Goal: Task Accomplishment & Management: Manage account settings

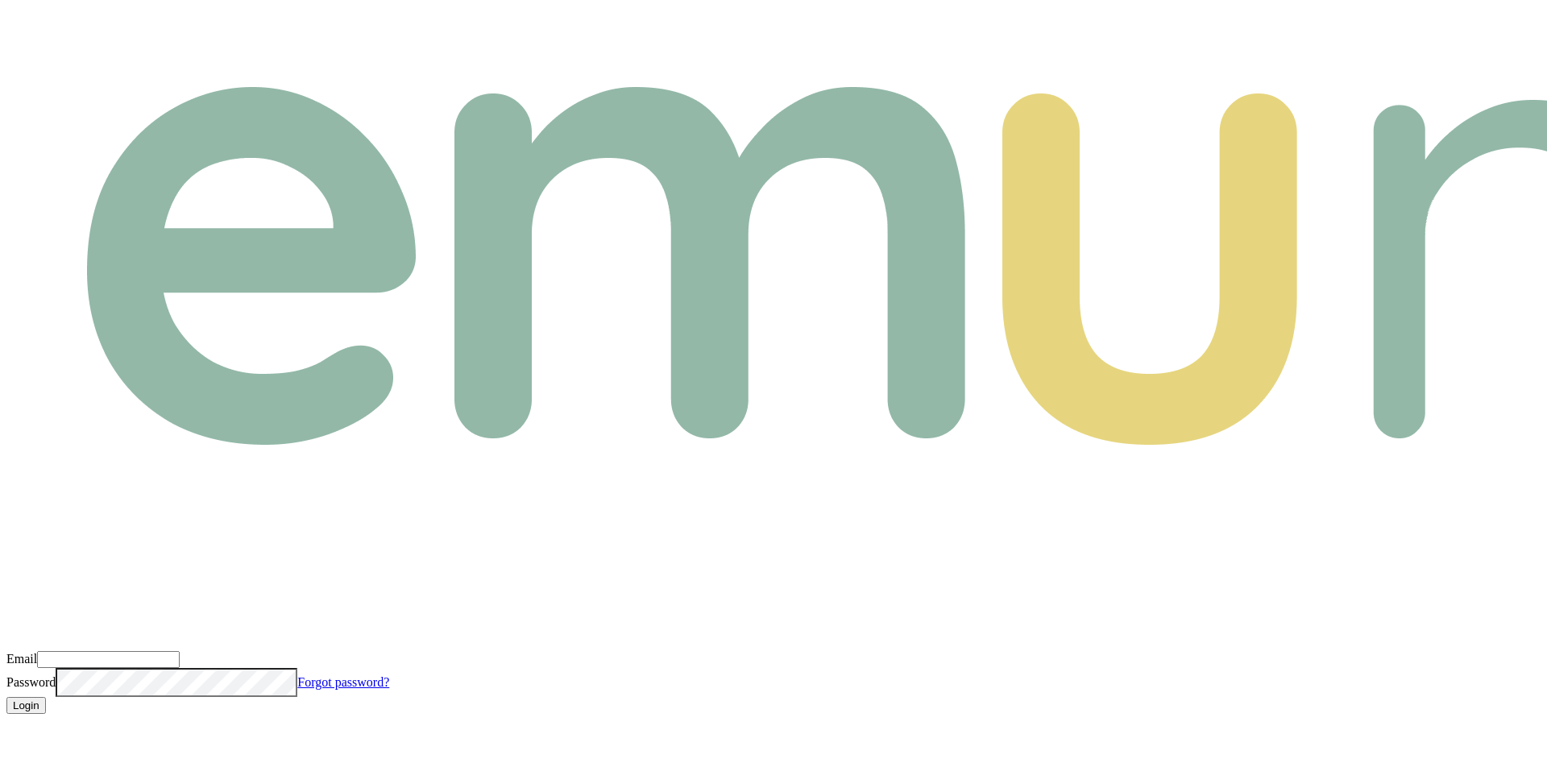
click at [179, 651] on input "Email" at bounding box center [109, 660] width 143 height 17
type input "m@emumoney.com.au"
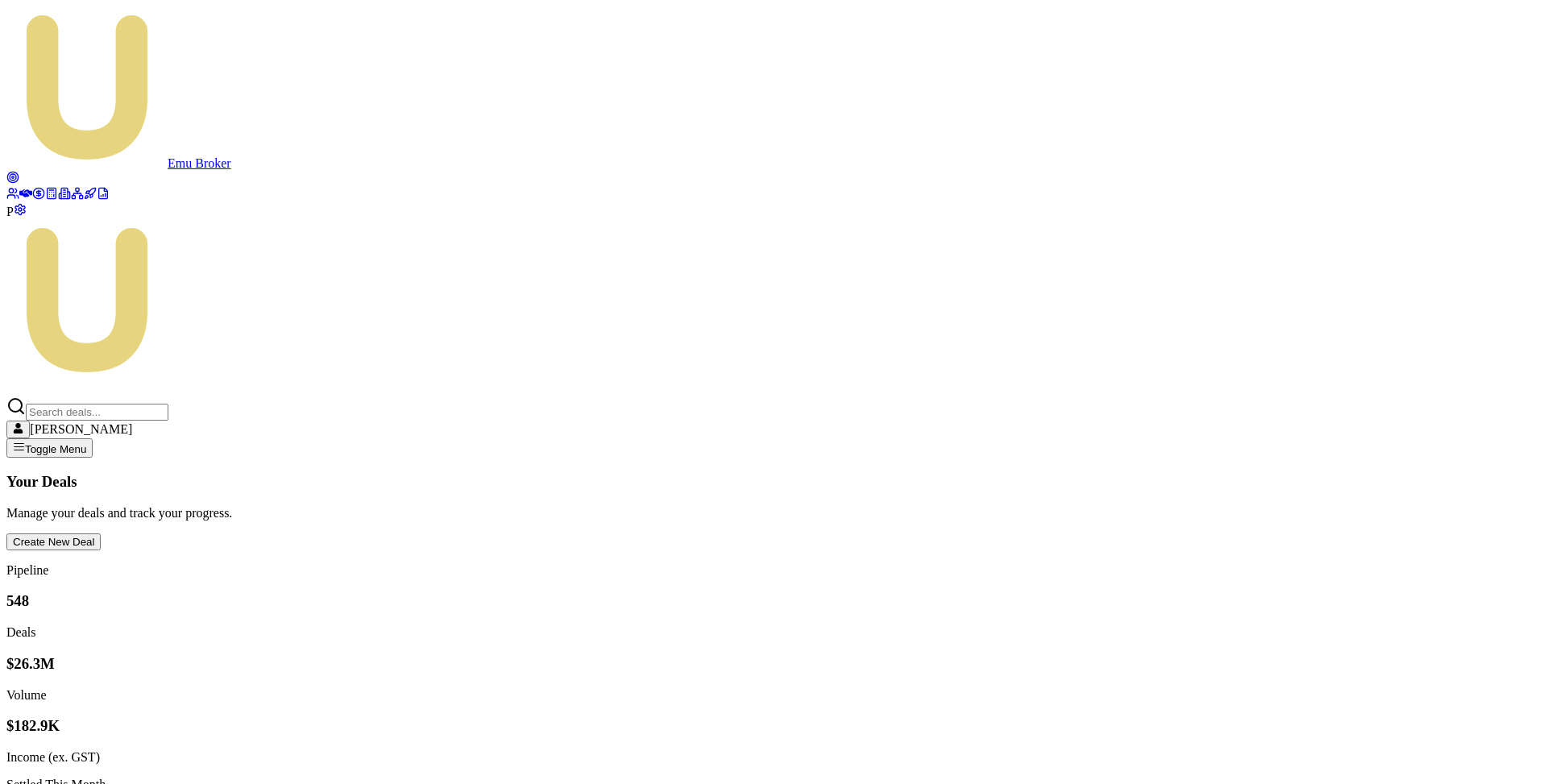
click at [37, 195] on icon at bounding box center [38, 193] width 4 height 4
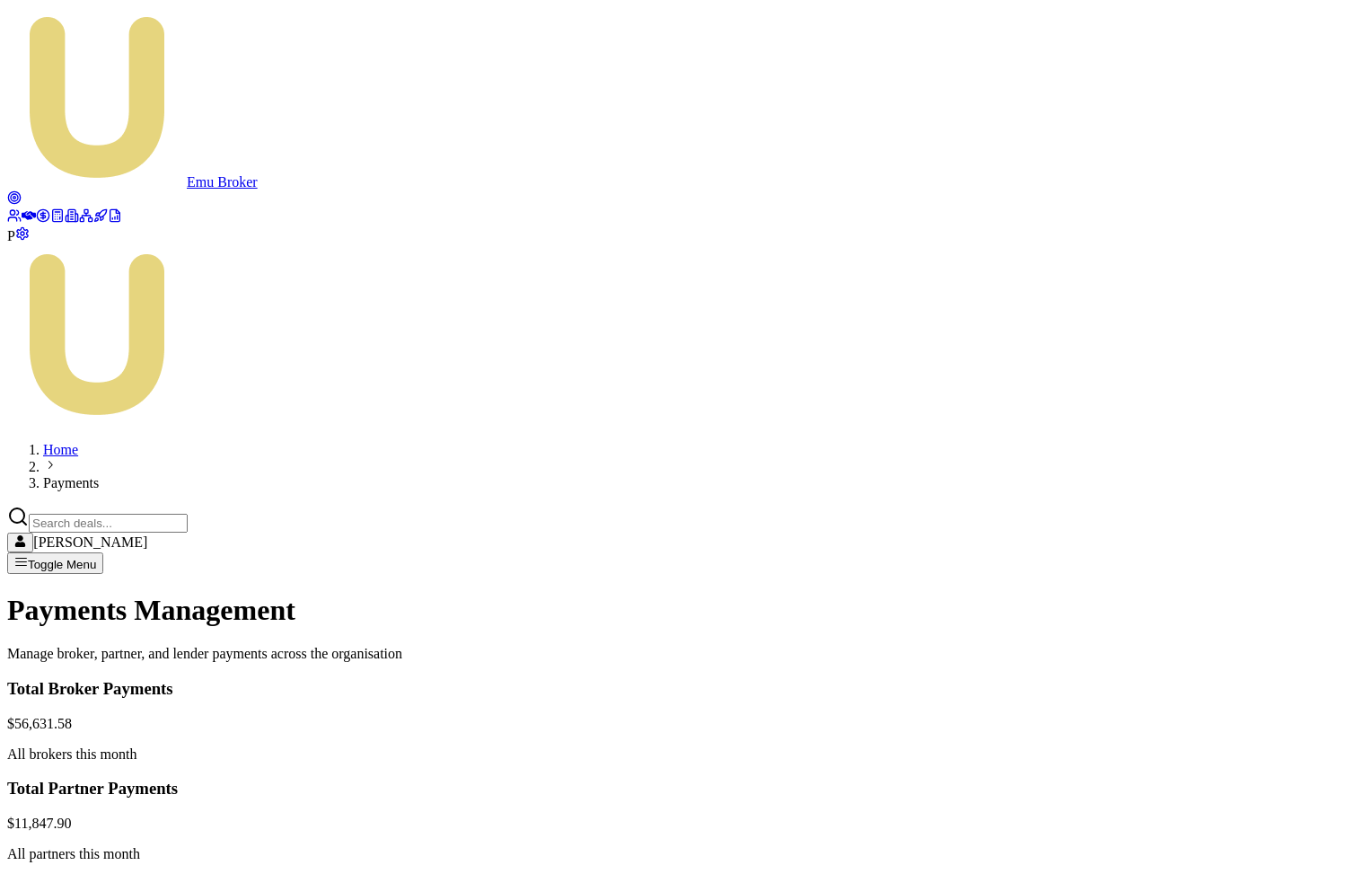
click at [1214, 657] on html "Emu Broker P Home Payments [PERSON_NAME] Toggle Menu Payments Management Manage…" at bounding box center [686, 767] width 1372 height 1534
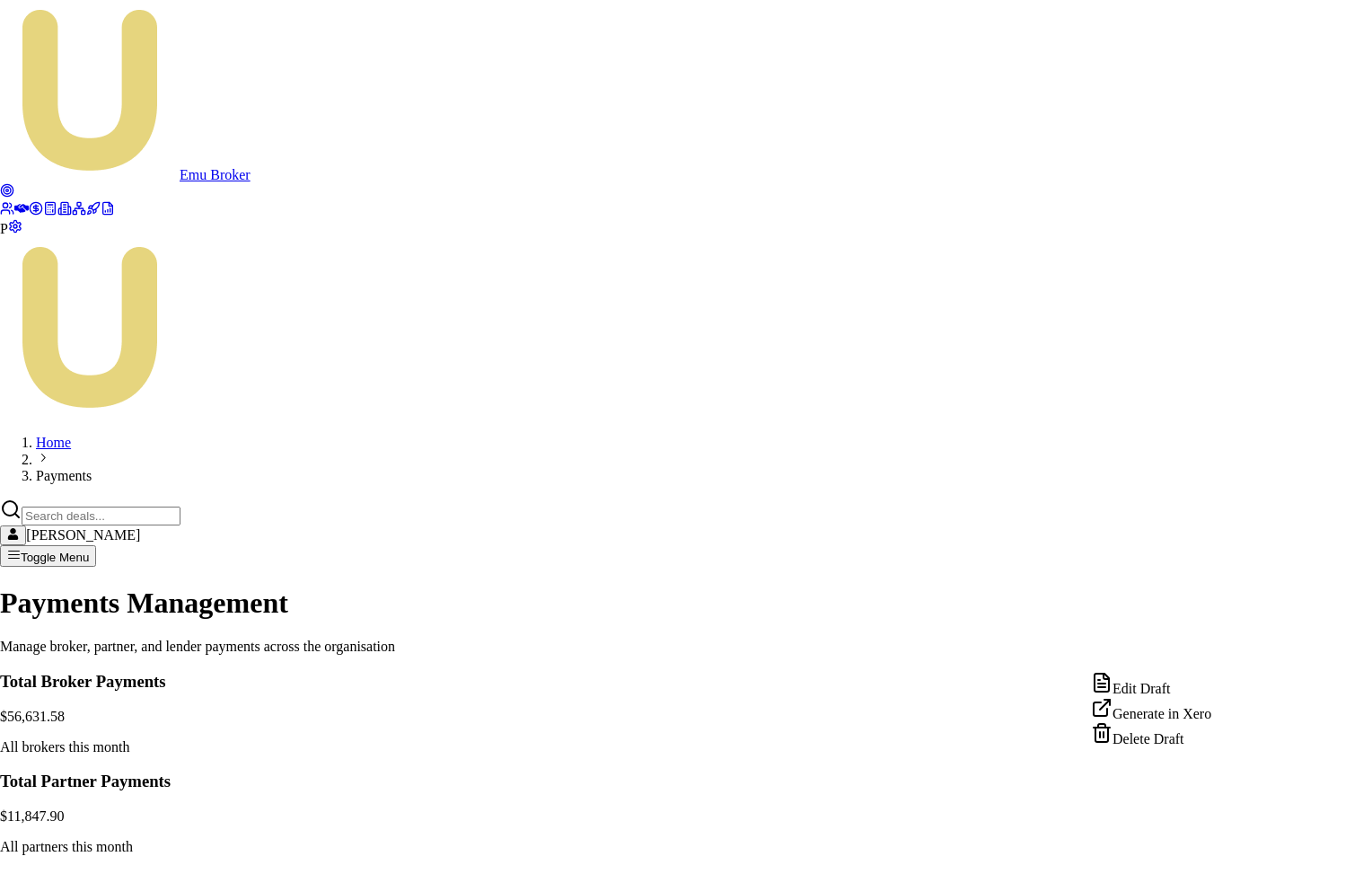
click at [1171, 692] on div "Edit Draft" at bounding box center [1150, 684] width 120 height 26
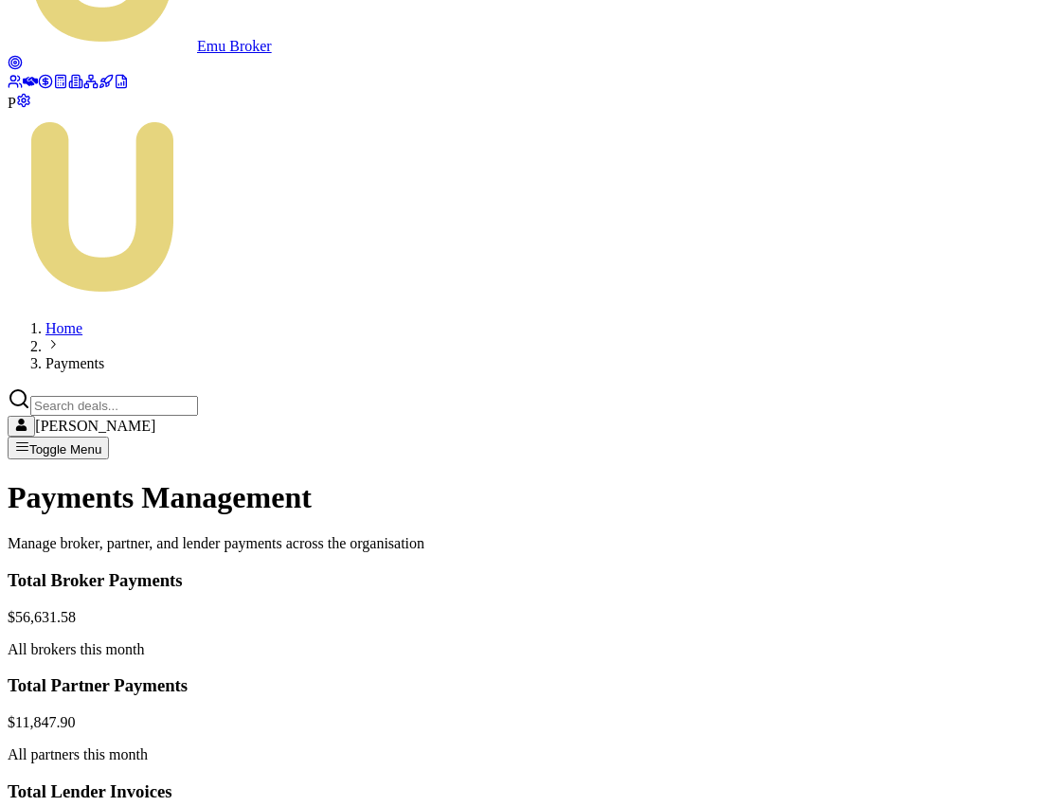
scroll to position [160, 0]
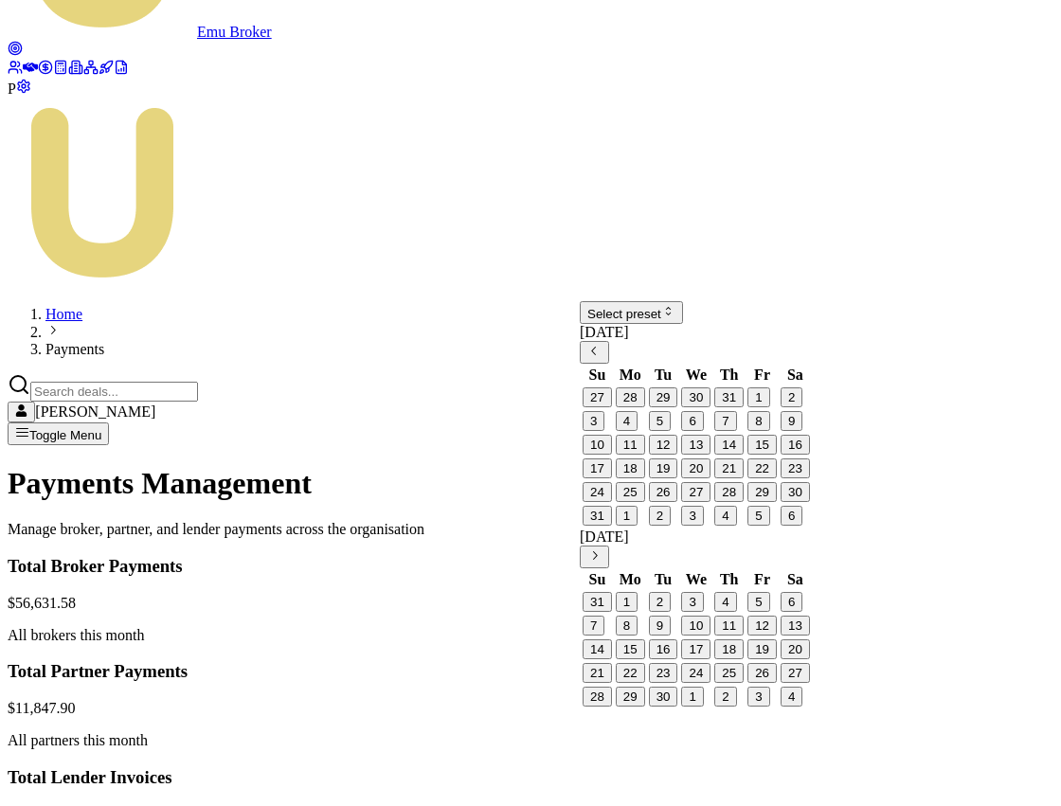
click at [602, 358] on icon "Go to previous month" at bounding box center [595, 351] width 14 height 14
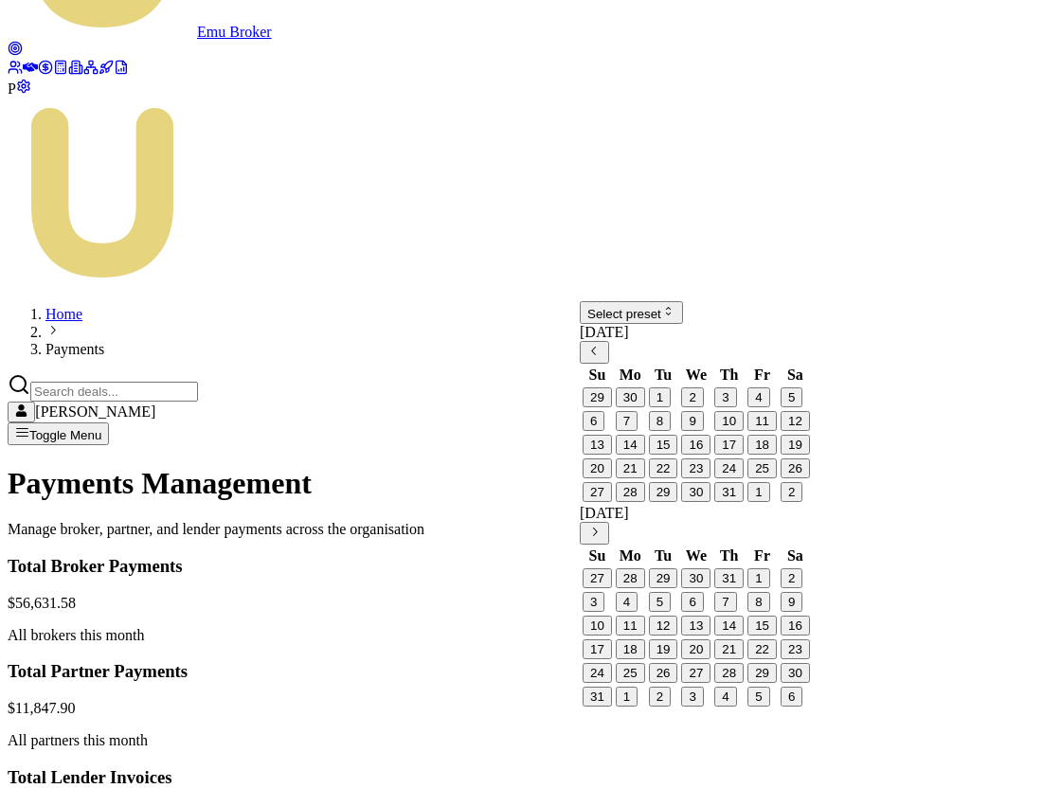
click at [671, 407] on button "1" at bounding box center [660, 398] width 22 height 20
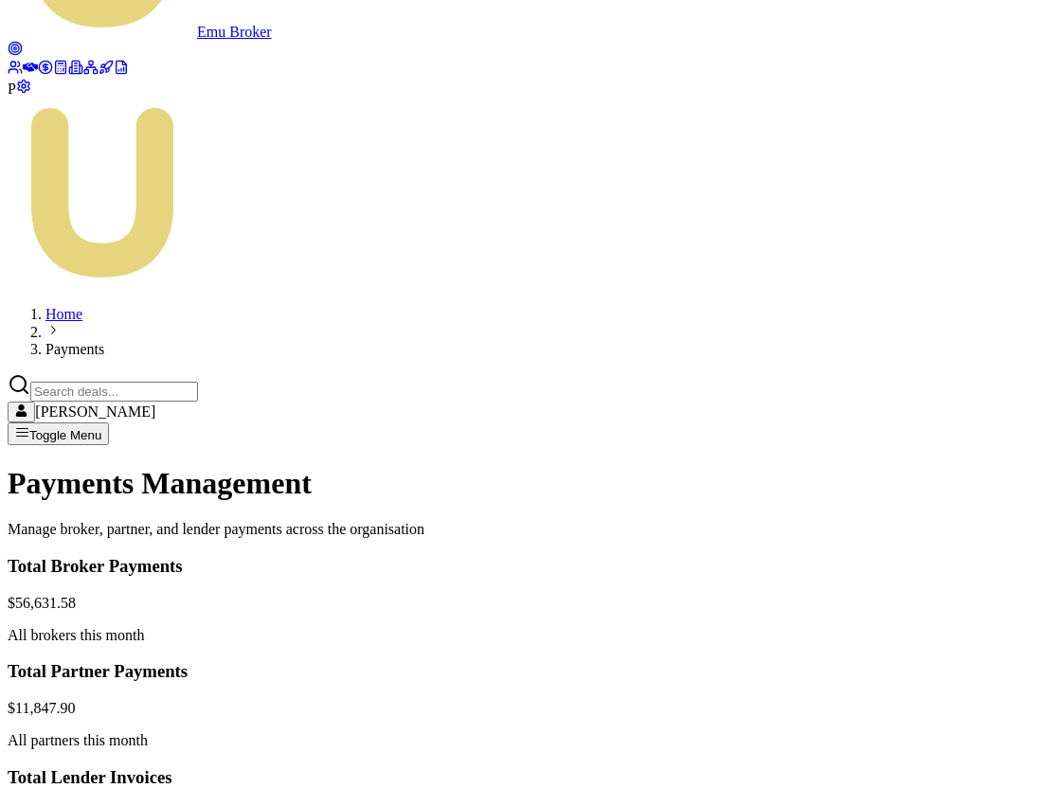
scroll to position [0, 0]
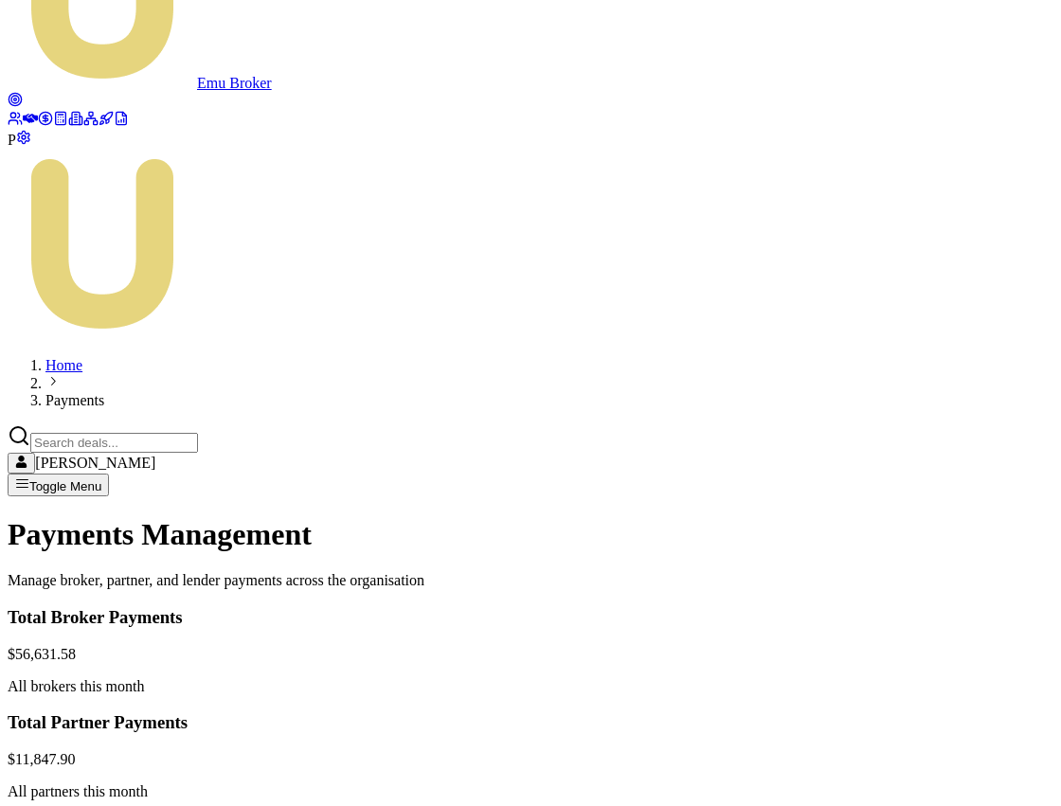
scroll to position [91, 0]
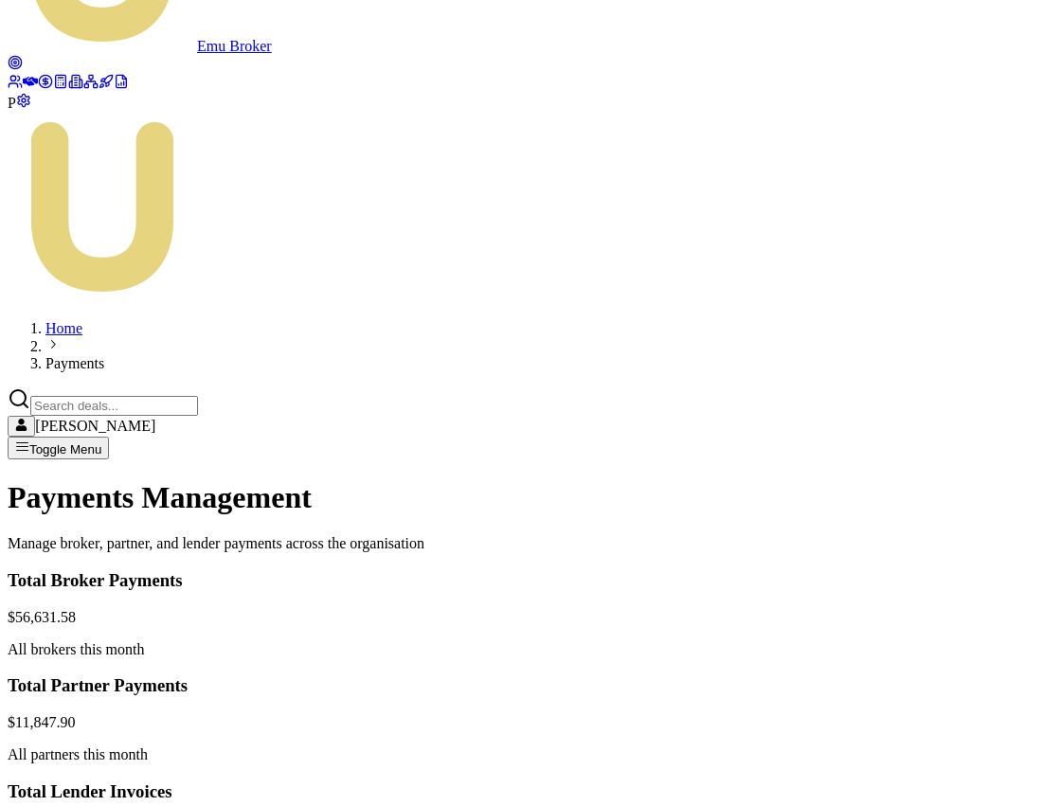
scroll to position [166, 0]
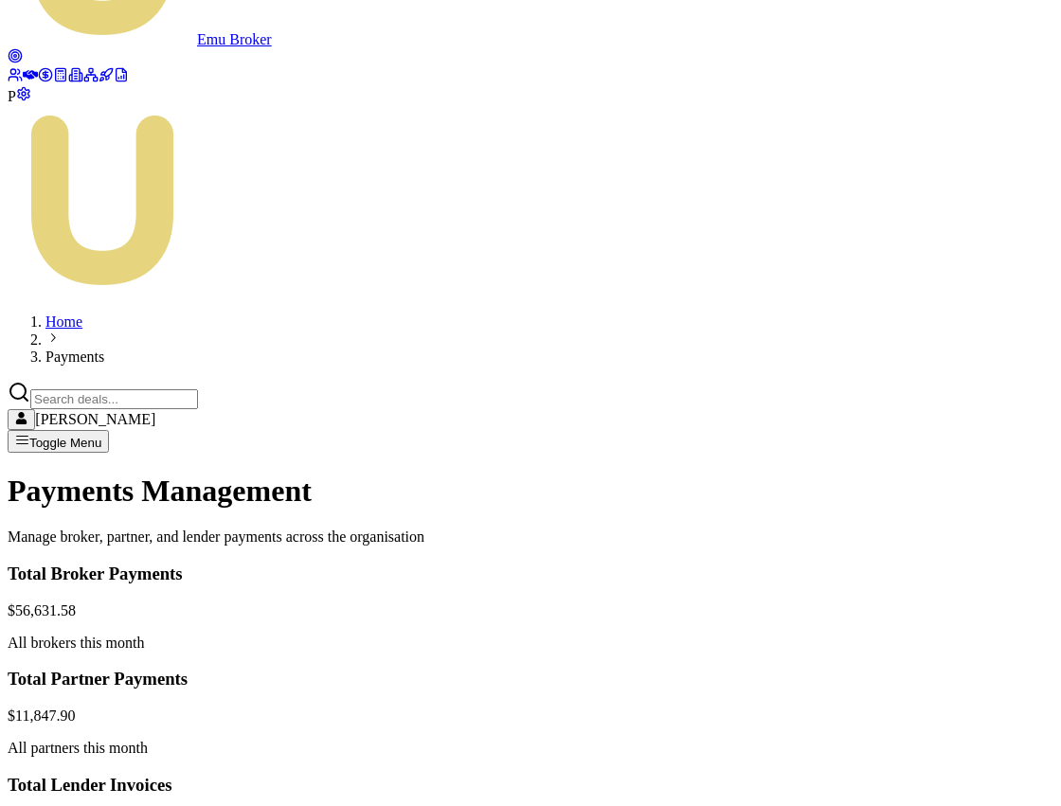
scroll to position [0, 0]
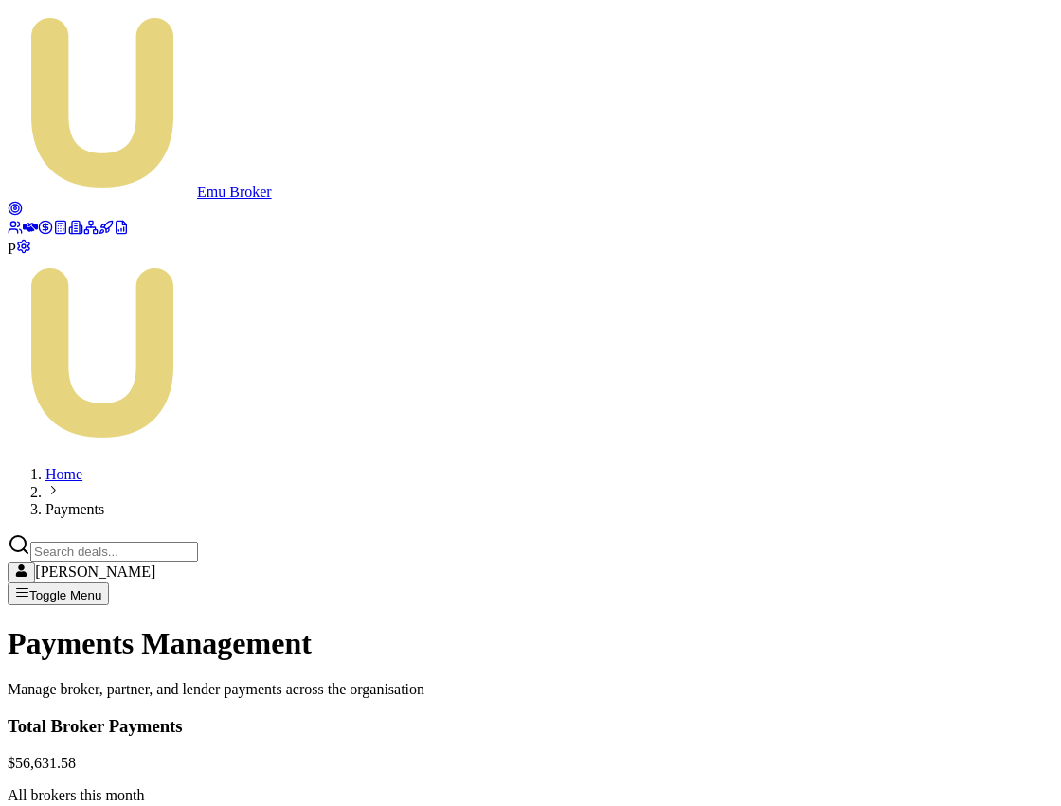
scroll to position [172, 0]
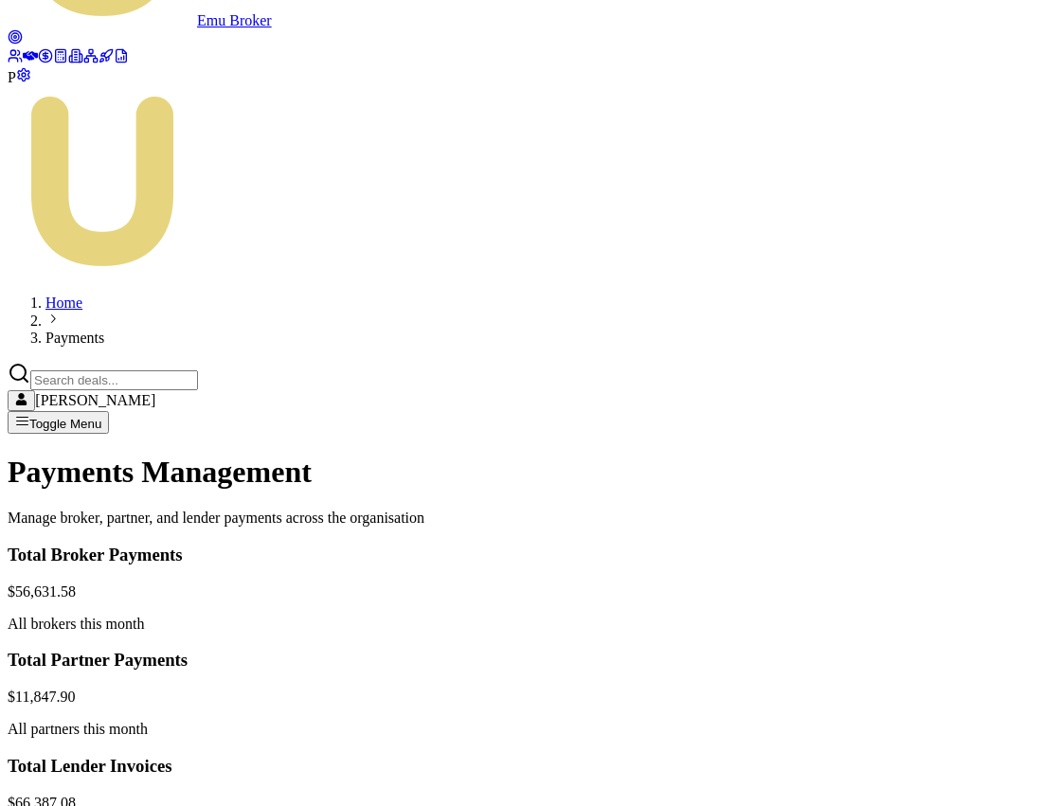
click at [940, 593] on html "Emu Broker P Home Payments [PERSON_NAME] Toggle Menu Payments Management Manage…" at bounding box center [530, 637] width 1061 height 1618
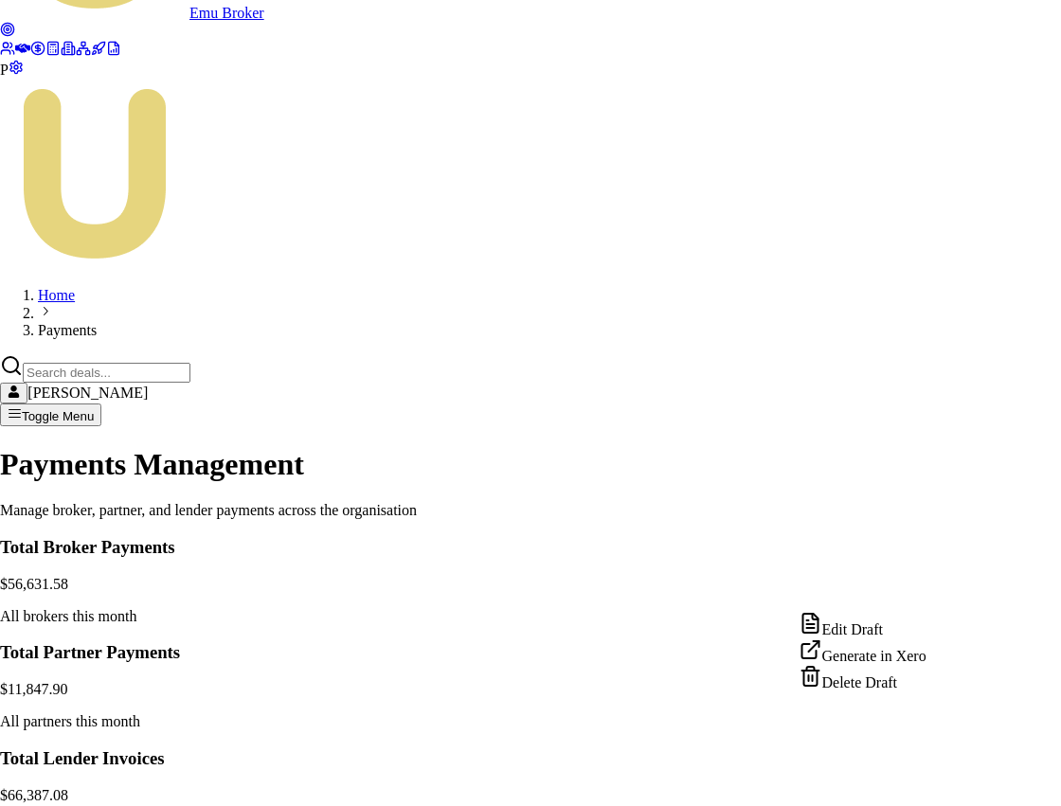
click at [900, 625] on div "Edit Draft" at bounding box center [863, 625] width 127 height 27
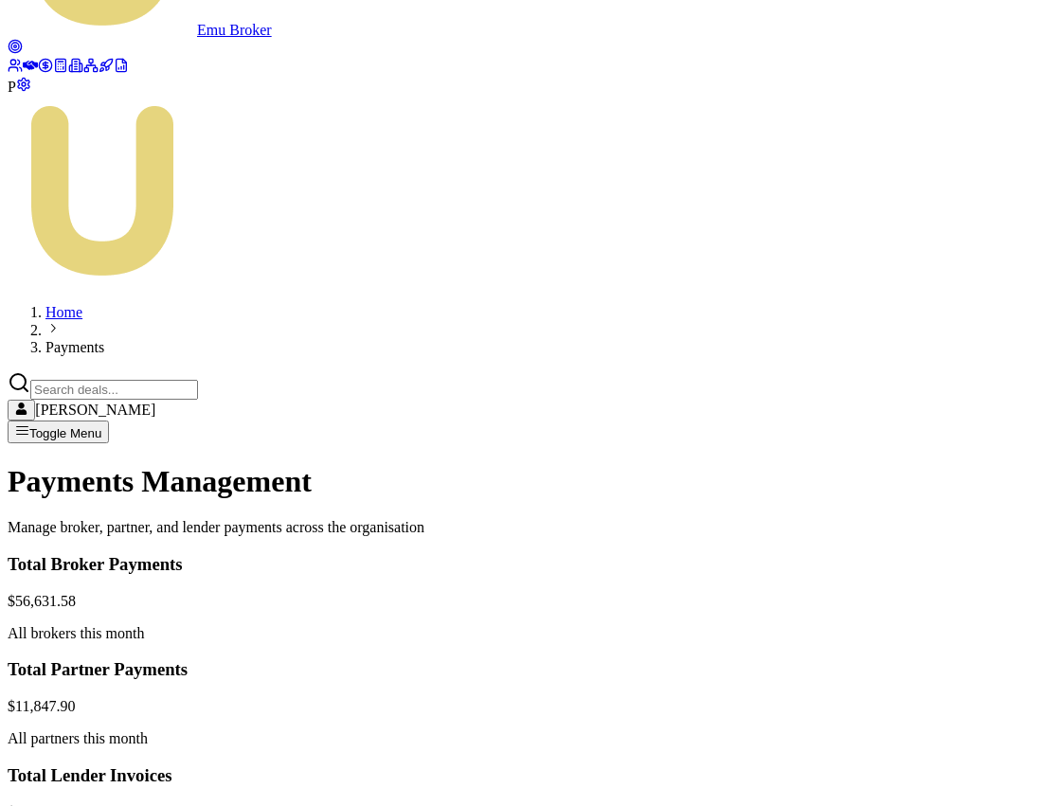
click at [937, 467] on html "Emu Broker P Home Payments [PERSON_NAME] Toggle Menu Payments Management Manage…" at bounding box center [530, 647] width 1061 height 1618
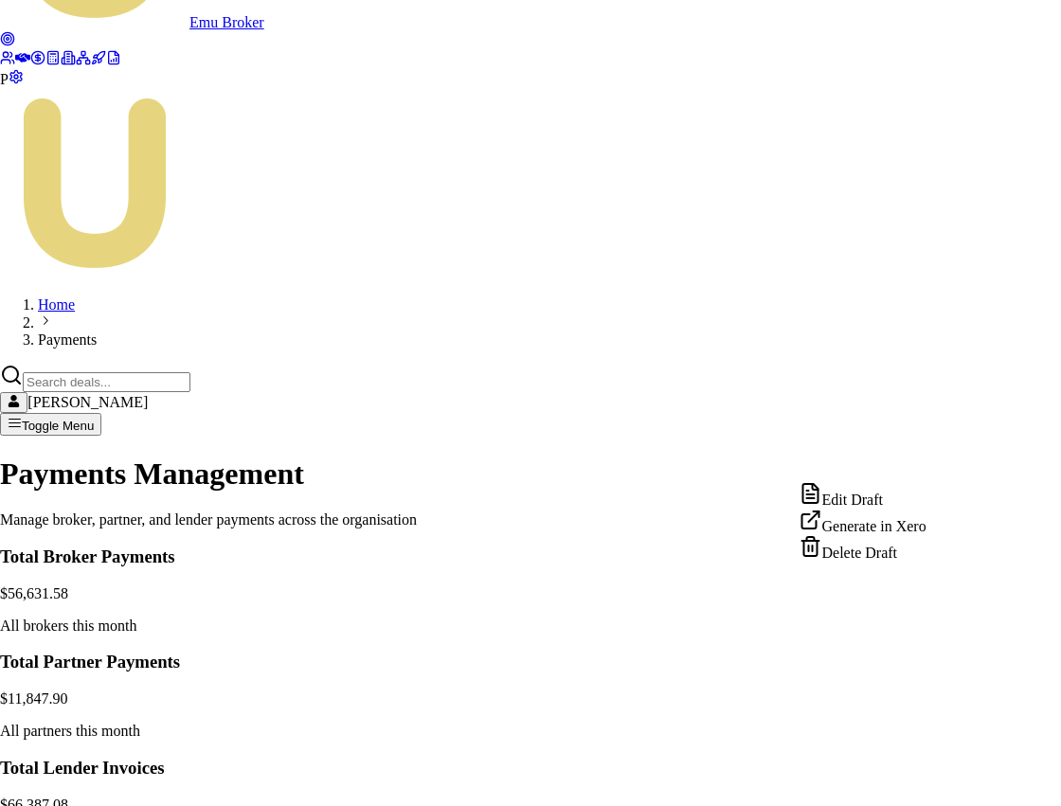
click at [921, 494] on div "Edit Draft" at bounding box center [863, 495] width 127 height 27
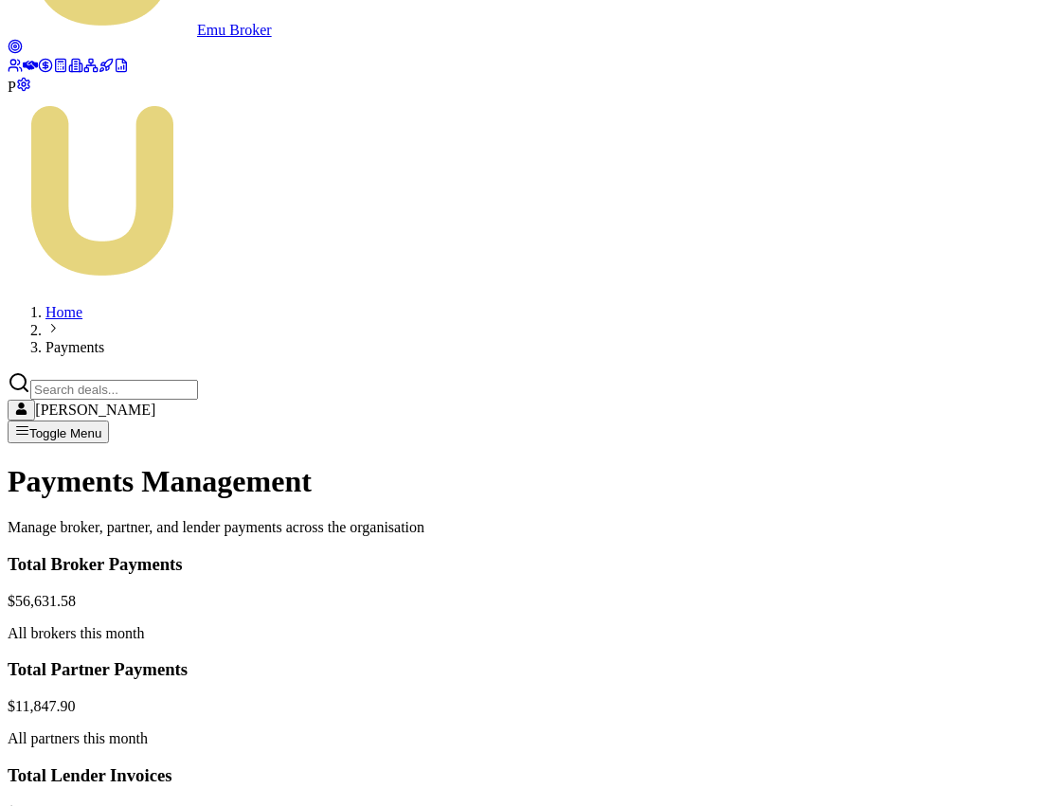
click at [934, 651] on html "Emu Broker P Home Payments [PERSON_NAME] Toggle Menu Payments Management Manage…" at bounding box center [530, 647] width 1061 height 1618
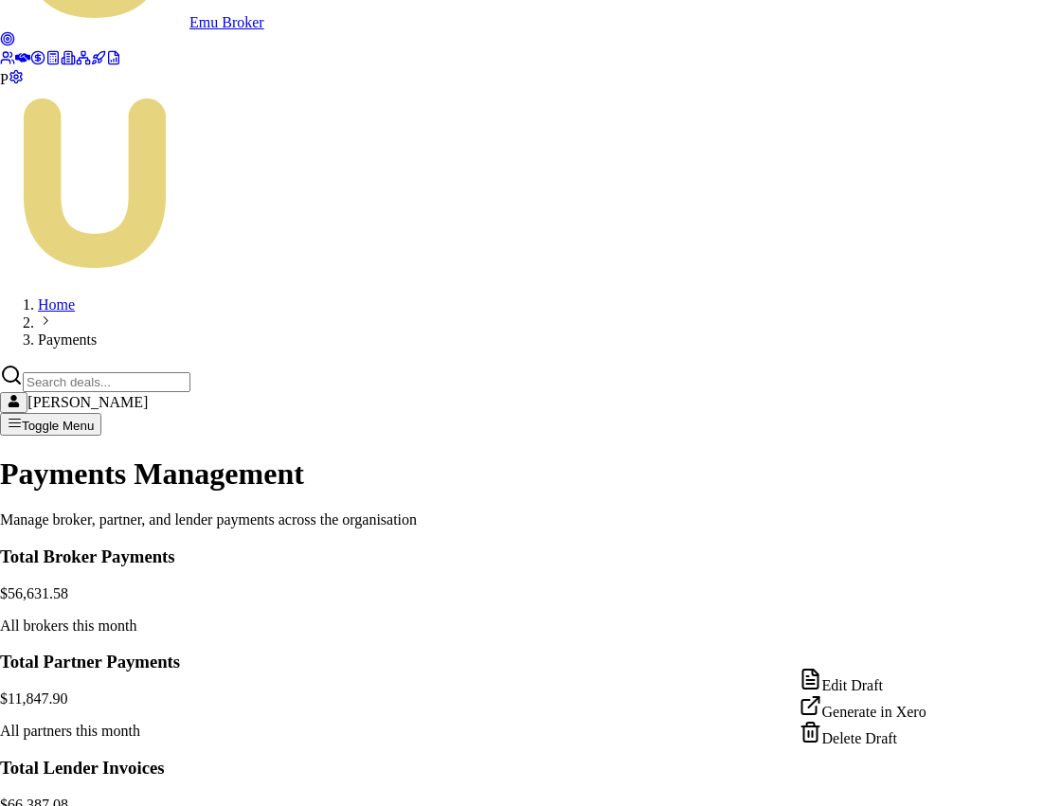
click at [901, 680] on div "Edit Draft" at bounding box center [863, 681] width 127 height 27
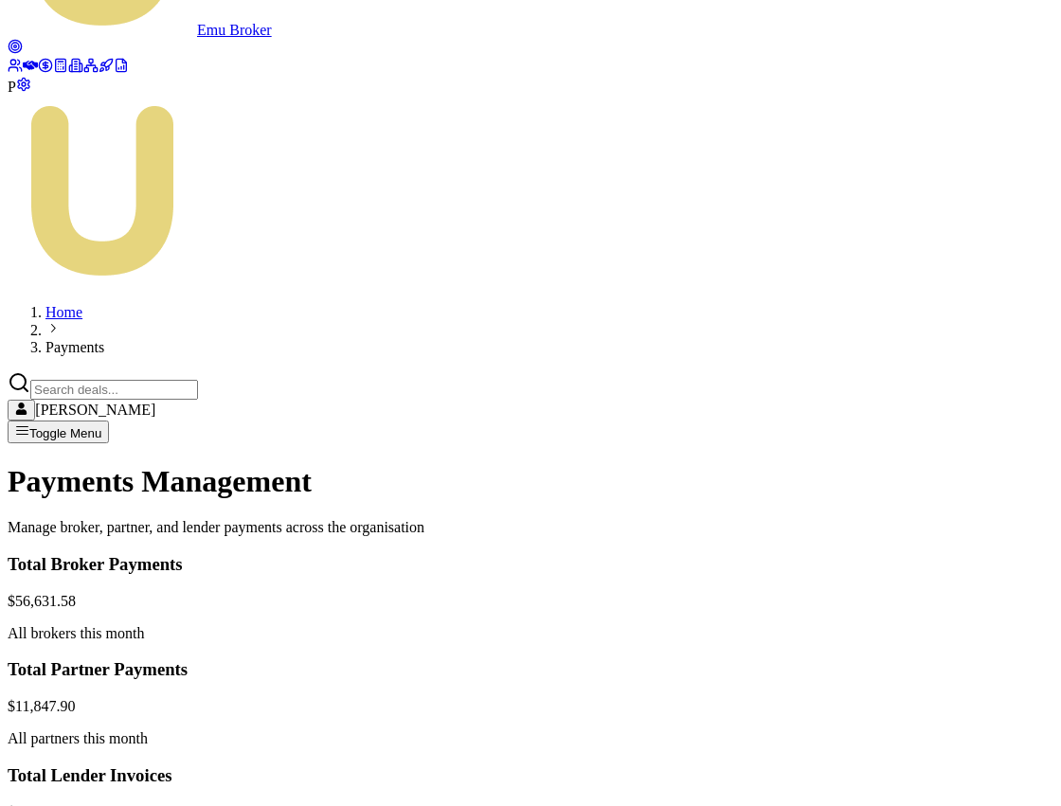
click at [934, 458] on html "Emu Broker P Home Payments [PERSON_NAME] Toggle Menu Payments Management Manage…" at bounding box center [530, 647] width 1061 height 1618
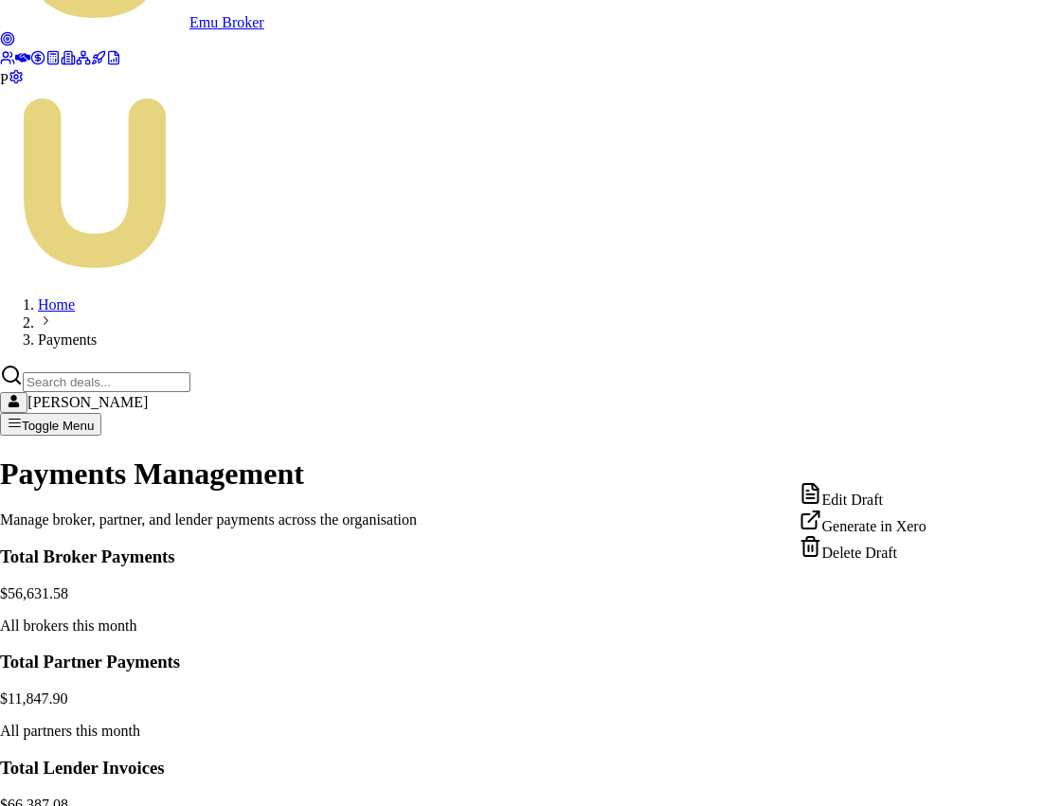
click at [896, 495] on div "Edit Draft" at bounding box center [863, 495] width 127 height 27
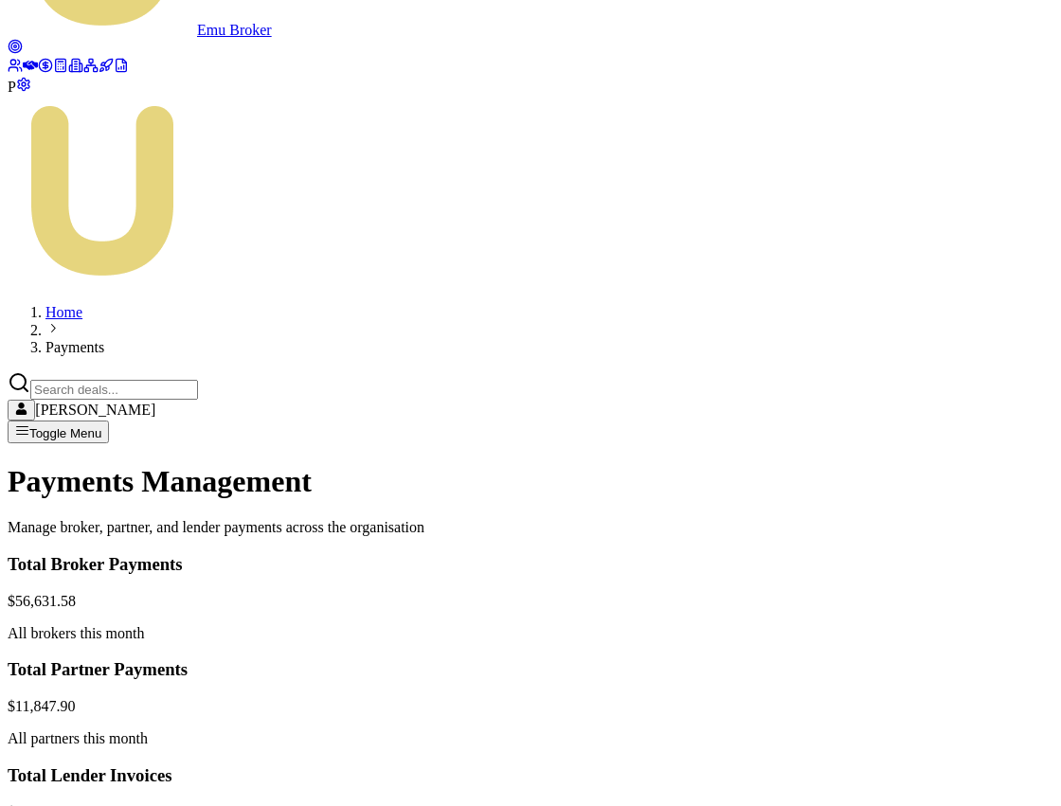
scroll to position [0, 0]
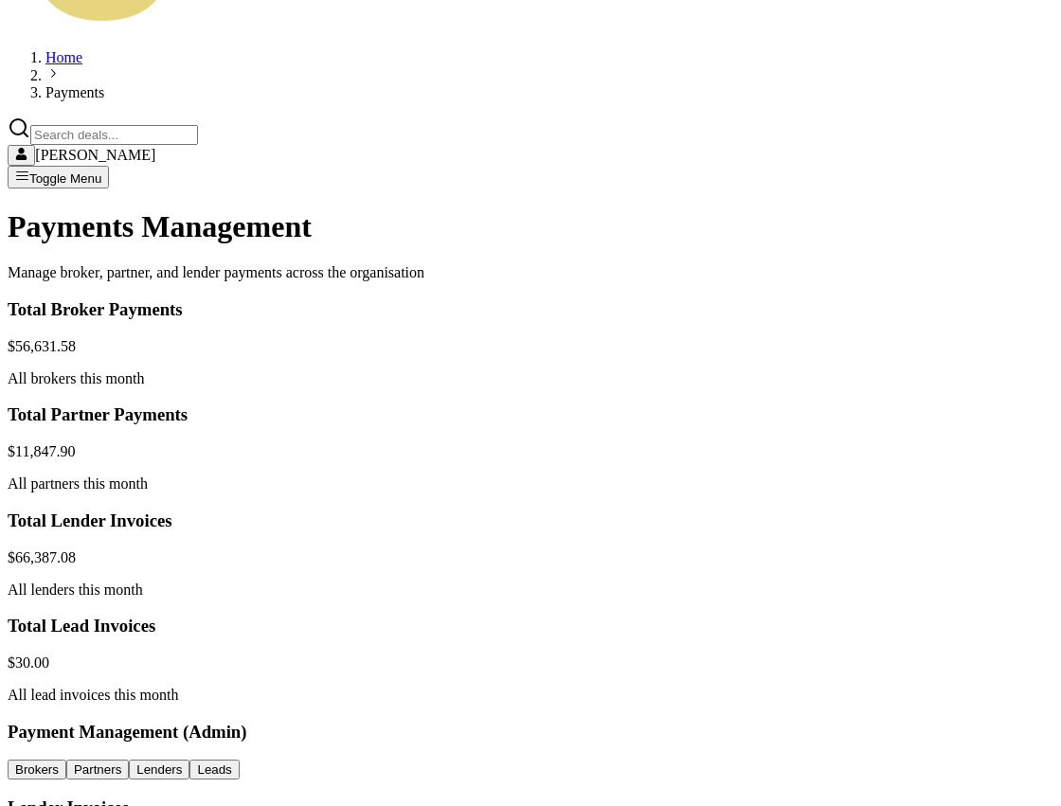
scroll to position [428, 0]
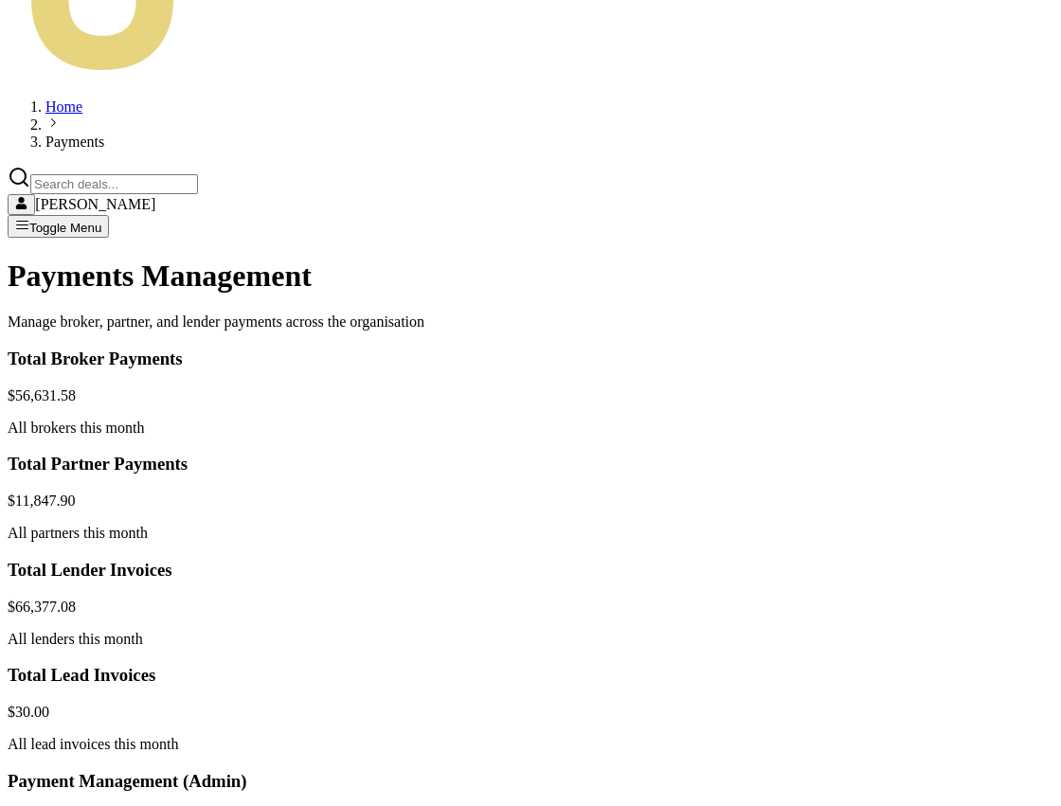
scroll to position [358, 0]
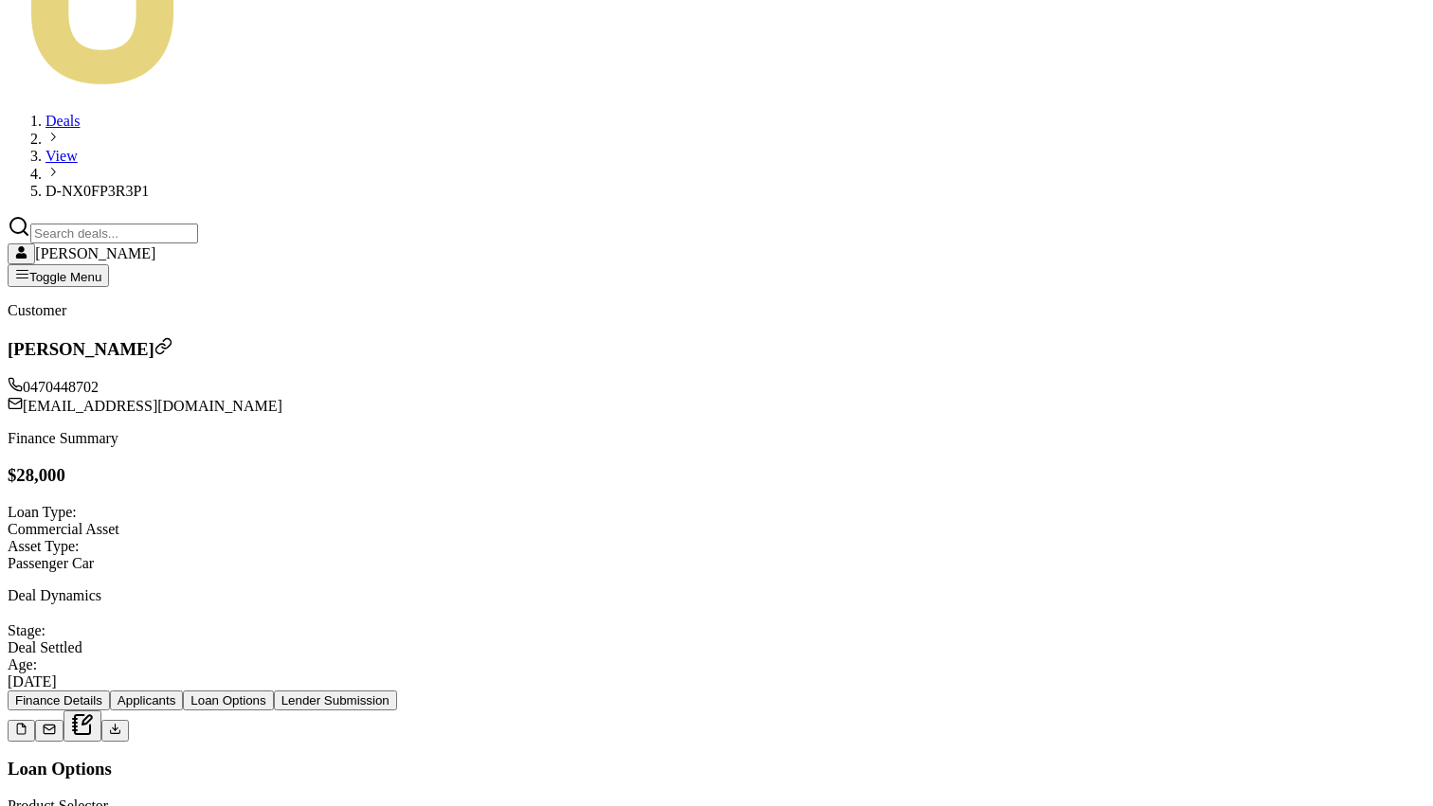
scroll to position [432, 0]
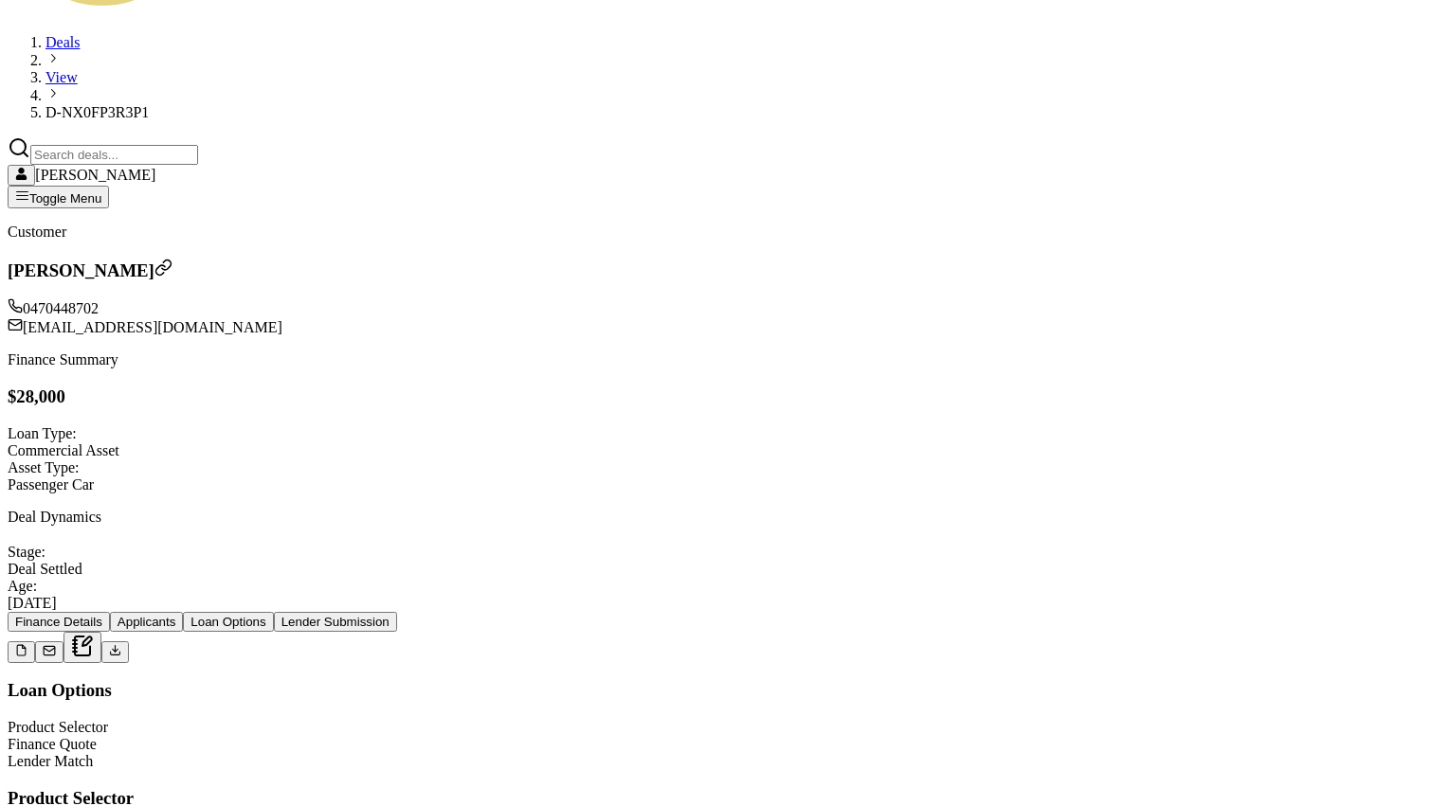
type input "550"
type input "0.01818181818181818"
type input "5"
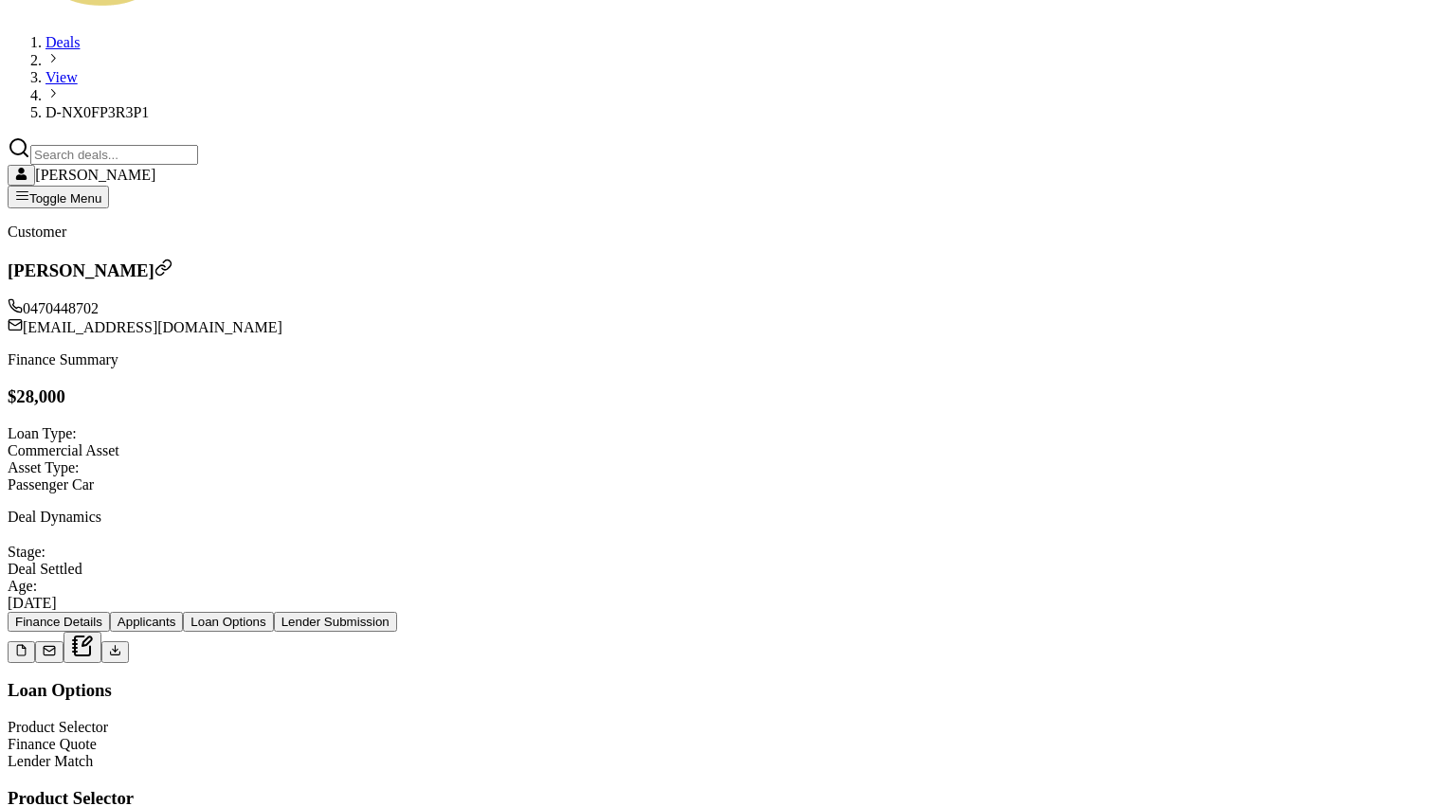
type input "0.19636363636363635"
type input "54"
type input "1.9636363636363636"
type input "$540.00"
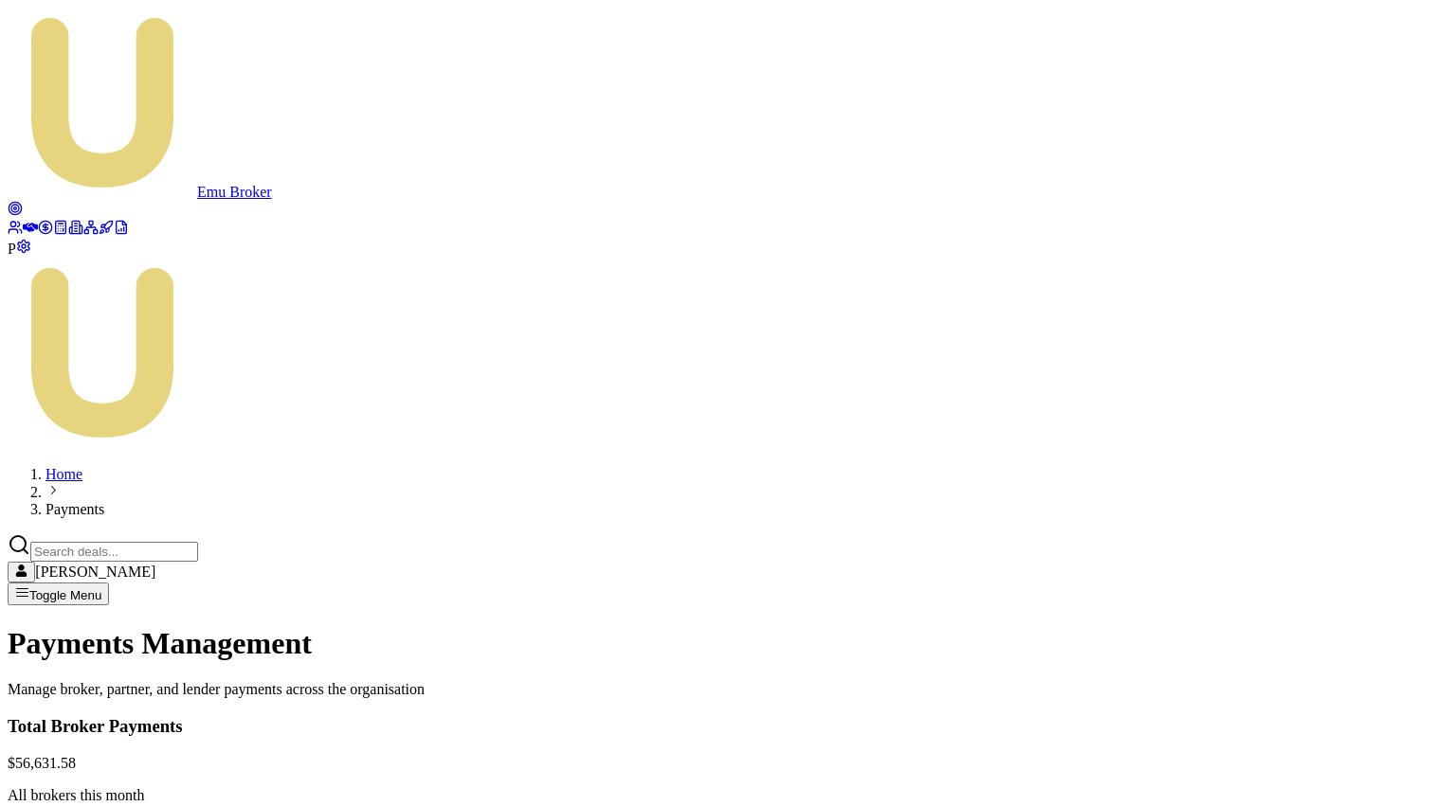
scroll to position [96, 0]
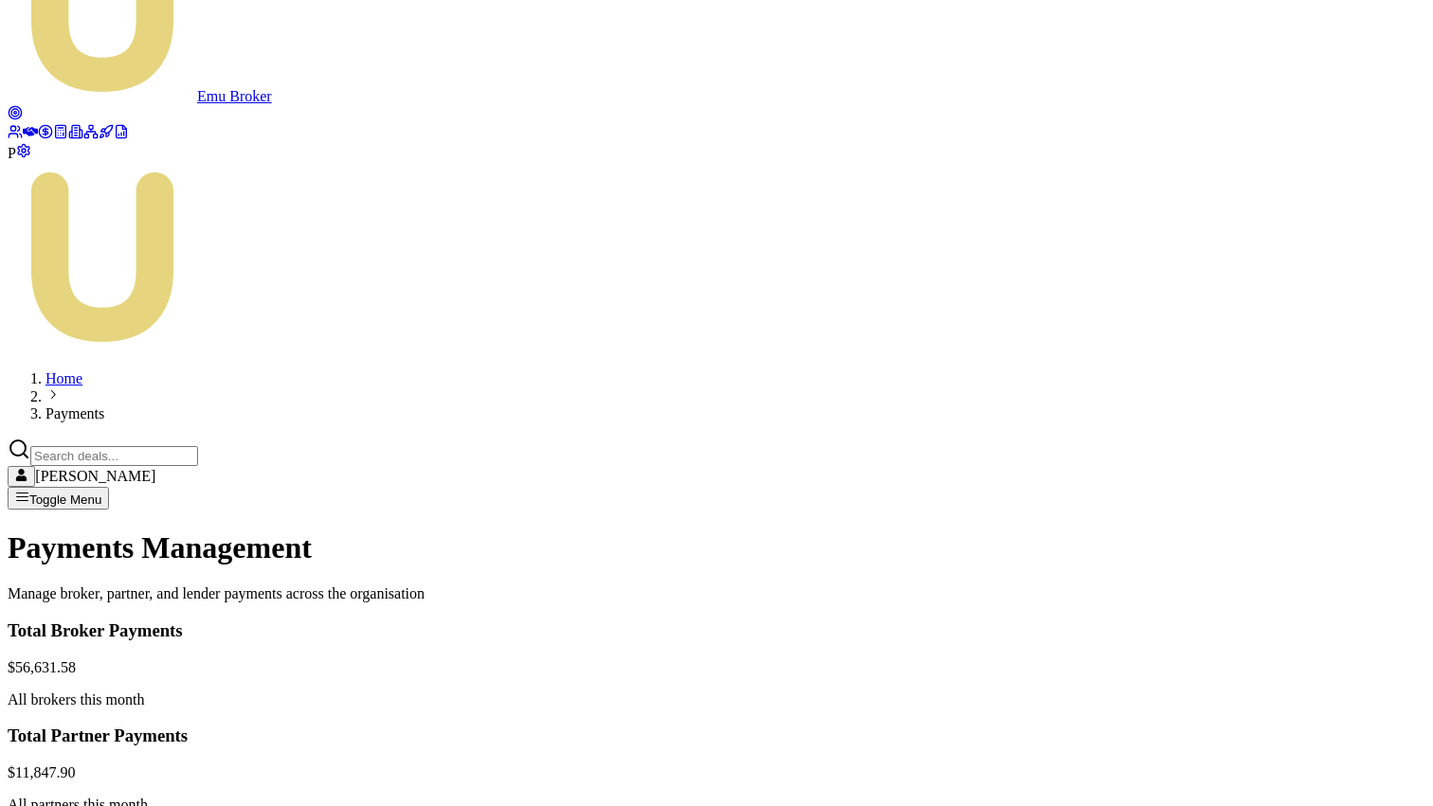
click at [1271, 595] on html "Emu Broker P Home Payments Matt Leeburn Toggle Menu Payments Management Manage …" at bounding box center [716, 713] width 1433 height 1618
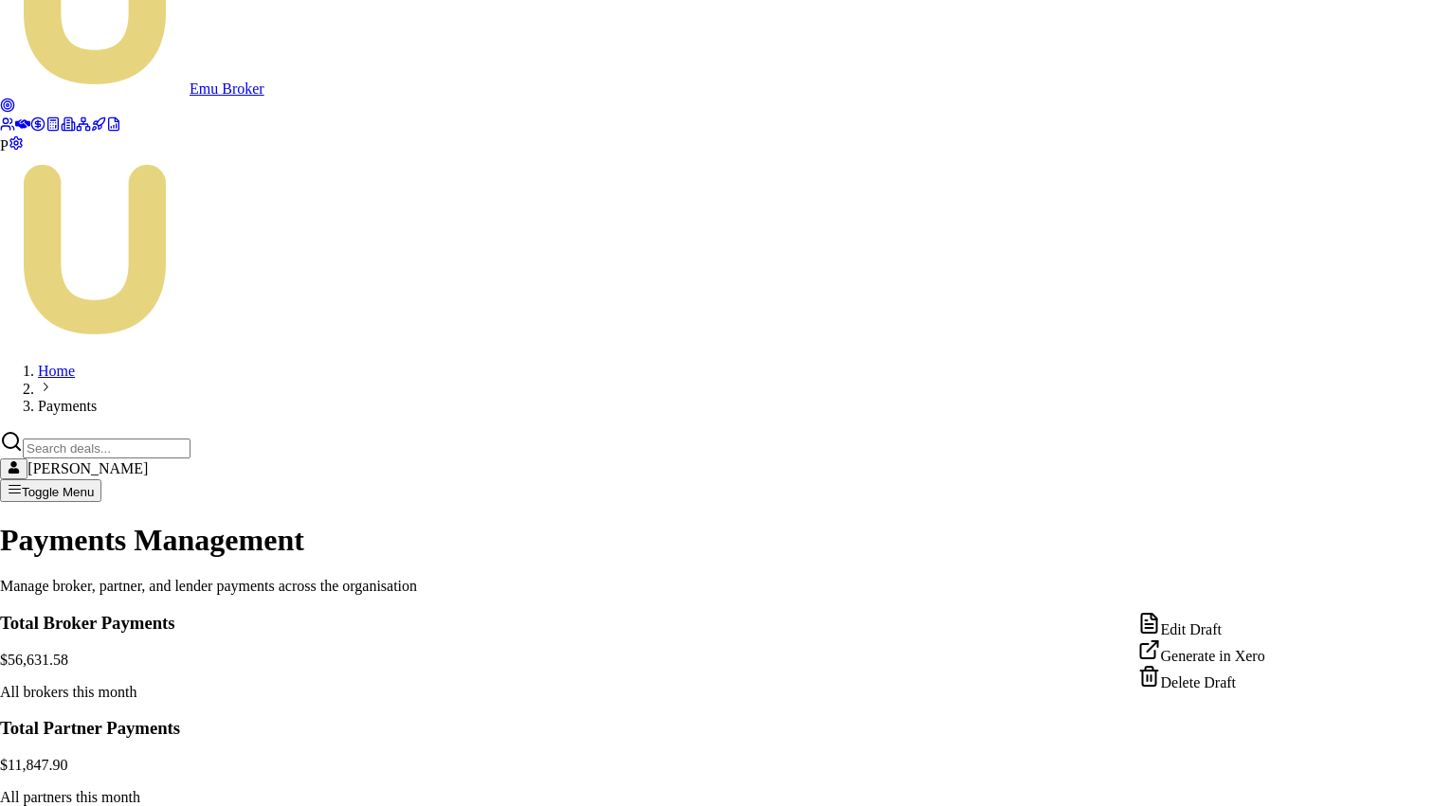
click at [1096, 316] on html "Emu Broker P Home Payments Matt Leeburn Toggle Menu Payments Management Manage …" at bounding box center [716, 709] width 1433 height 1610
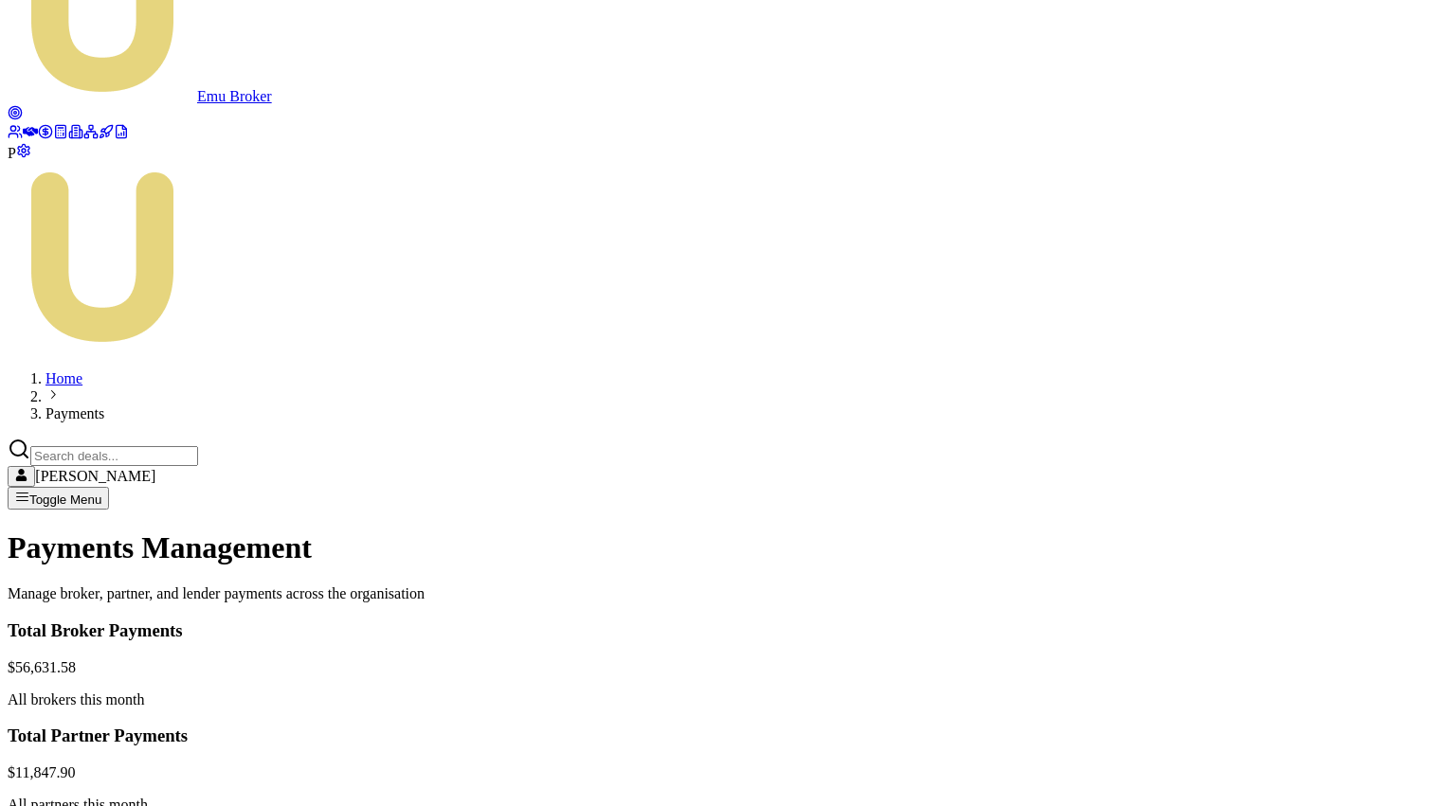
click at [1276, 595] on html "Emu Broker P Home Payments Matt Leeburn Toggle Menu Payments Management Manage …" at bounding box center [716, 713] width 1433 height 1618
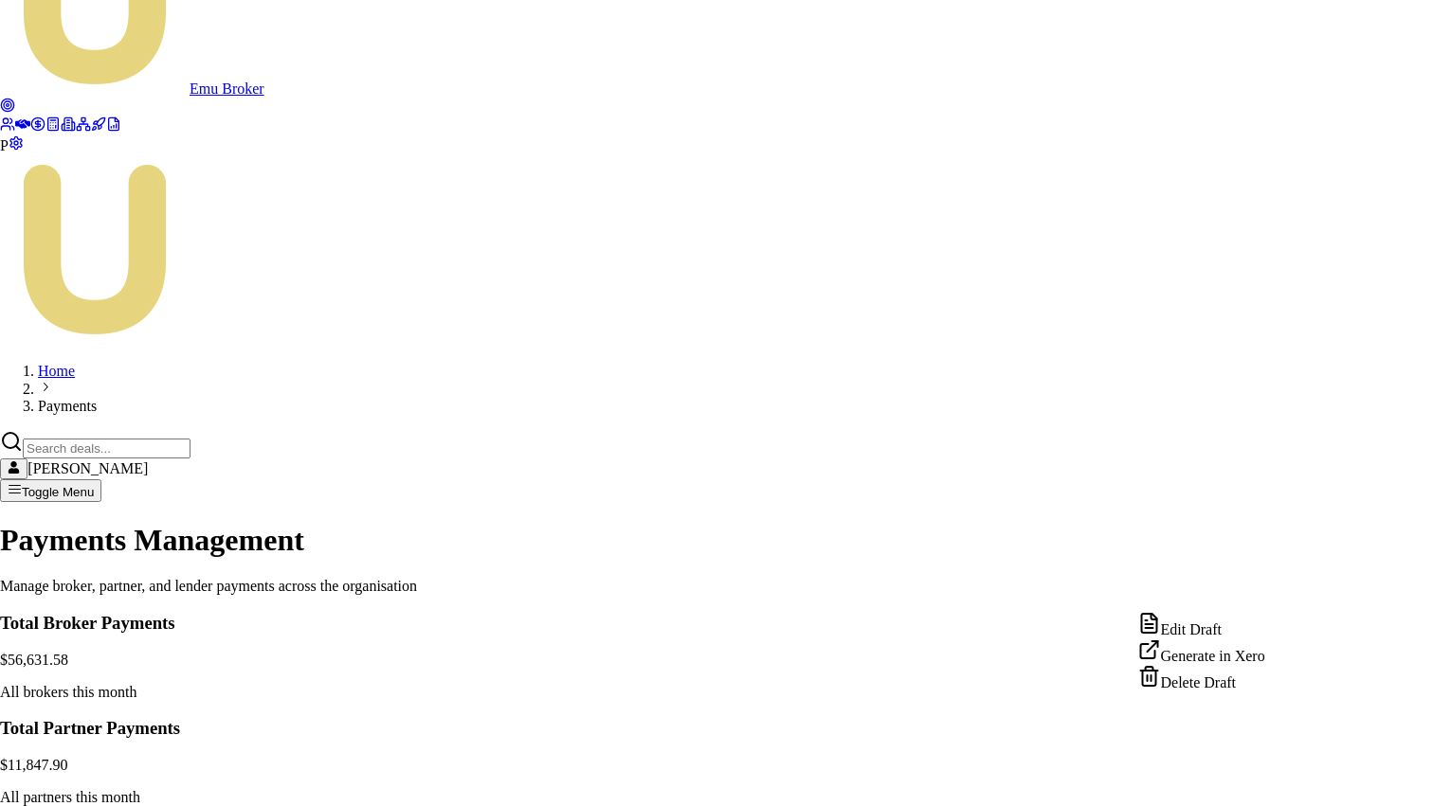
click at [1238, 630] on div "Edit Draft" at bounding box center [1201, 625] width 127 height 27
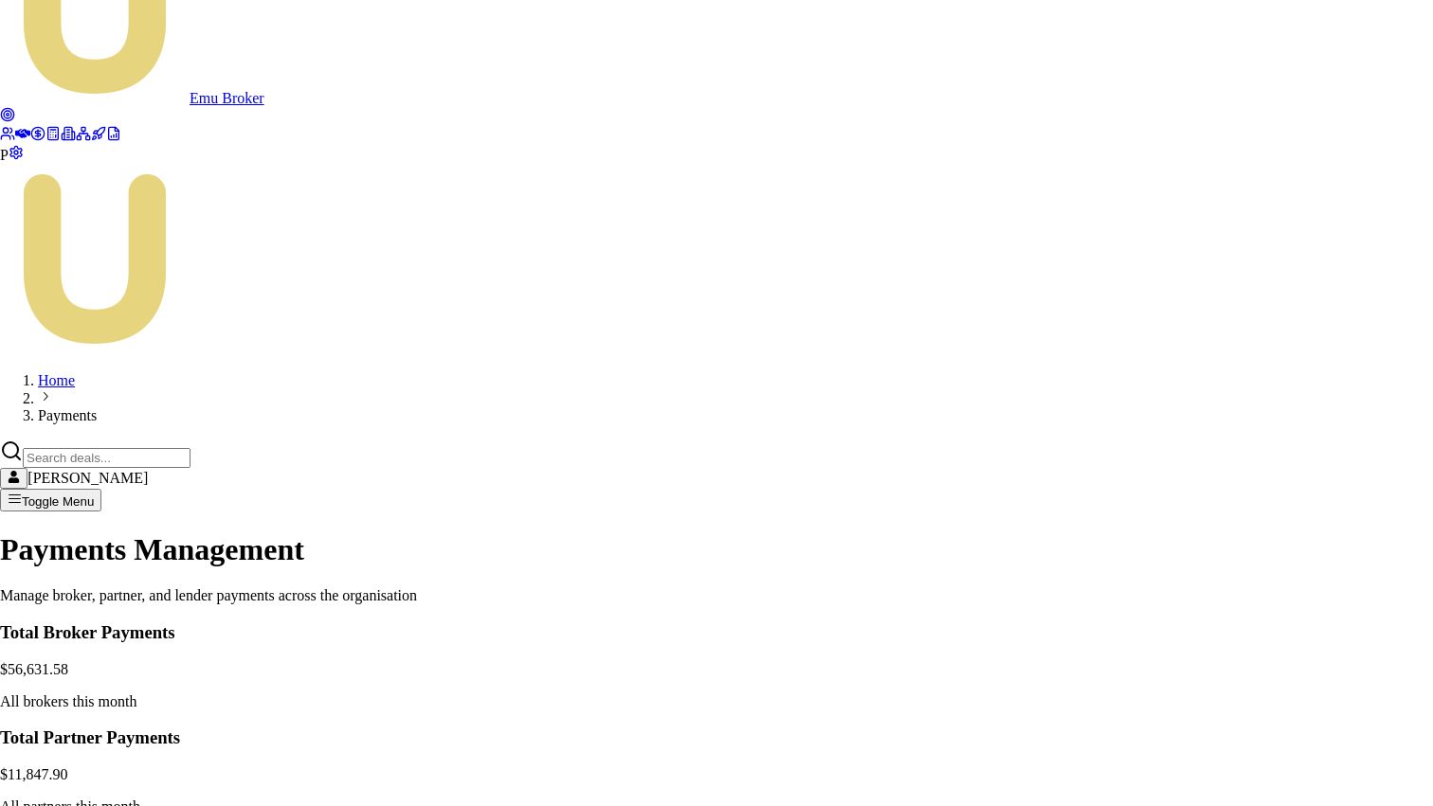
copy td "D-O1S9EPD97X"
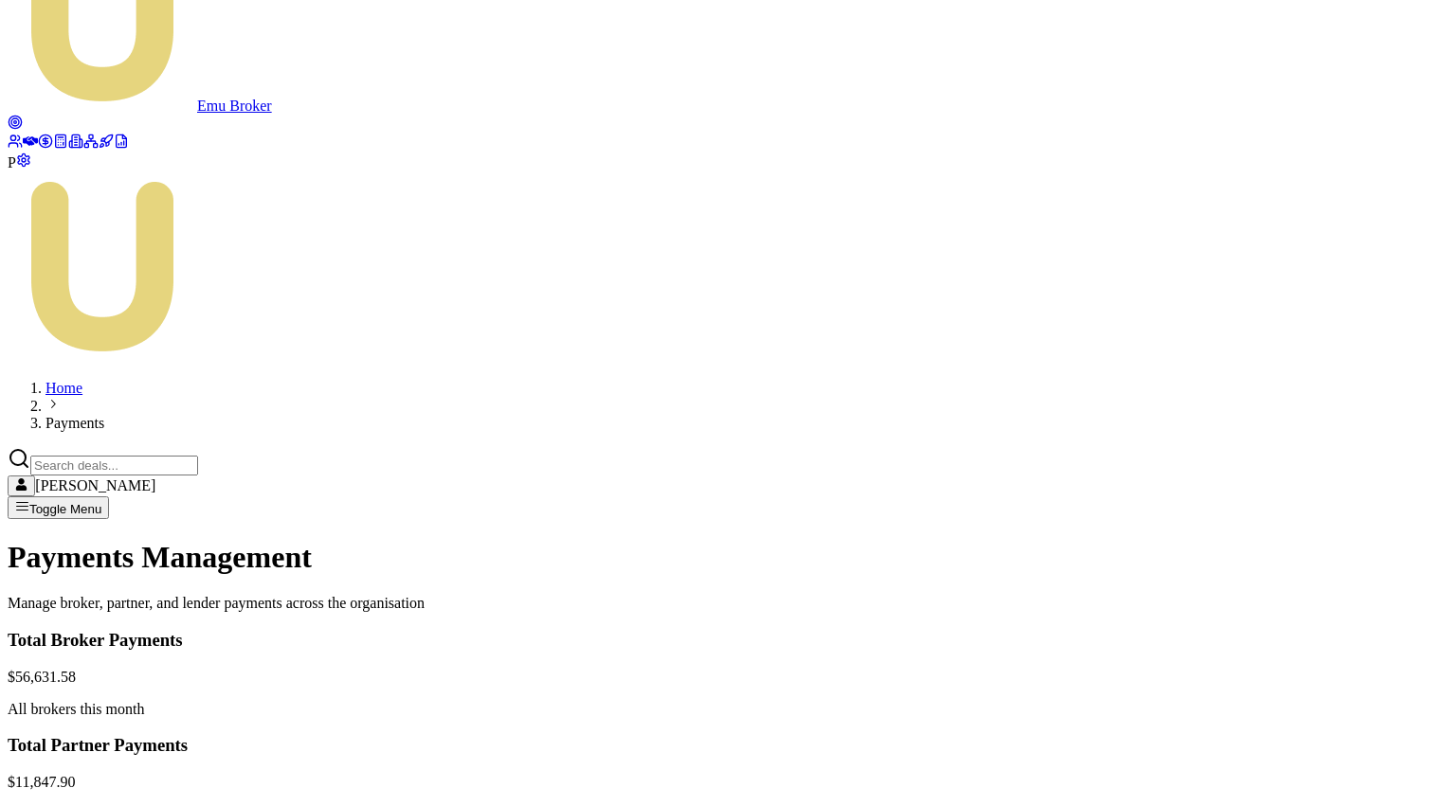
scroll to position [0, 0]
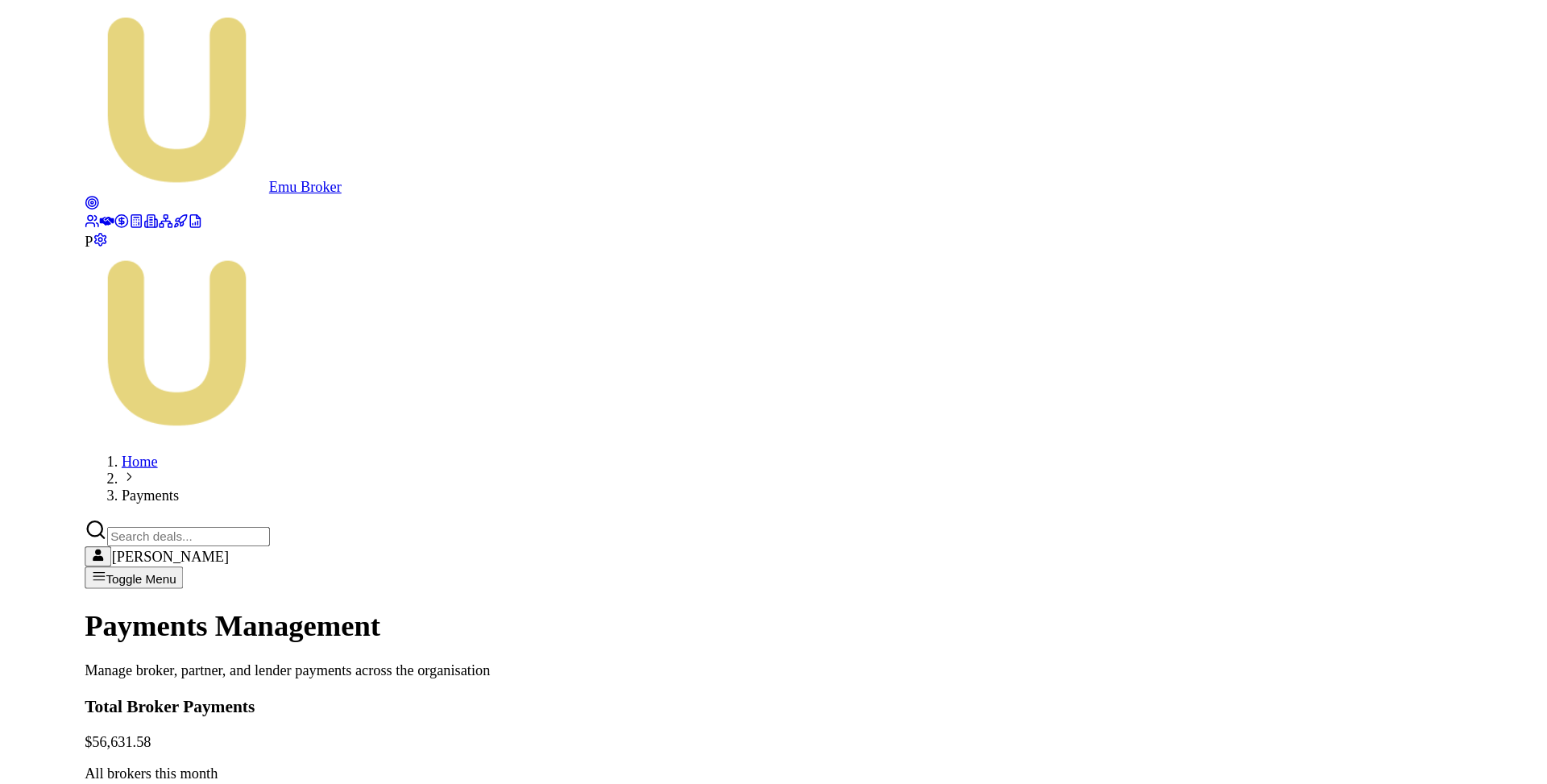
scroll to position [1065, 0]
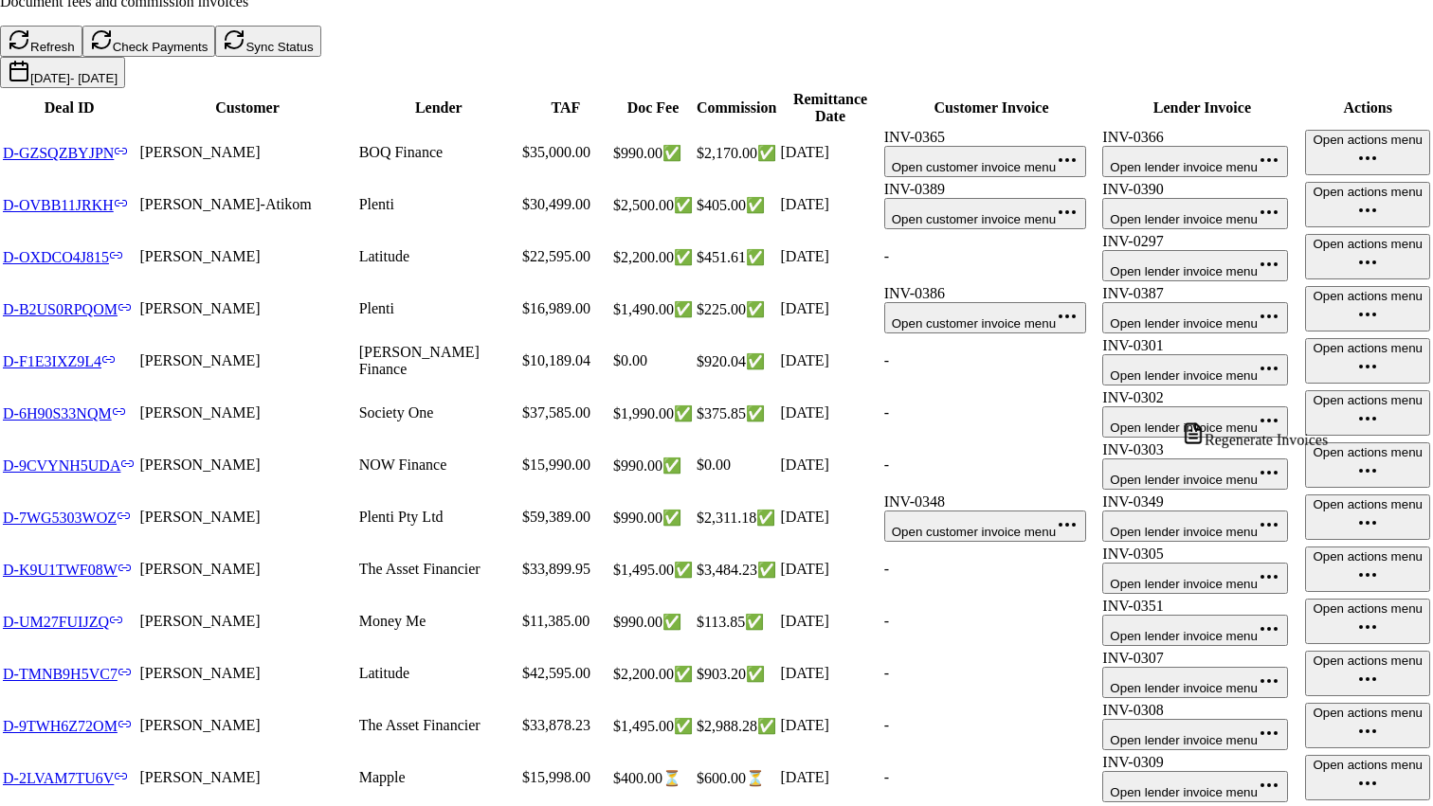
click at [1254, 476] on div "View in Xero" at bounding box center [1223, 462] width 112 height 27
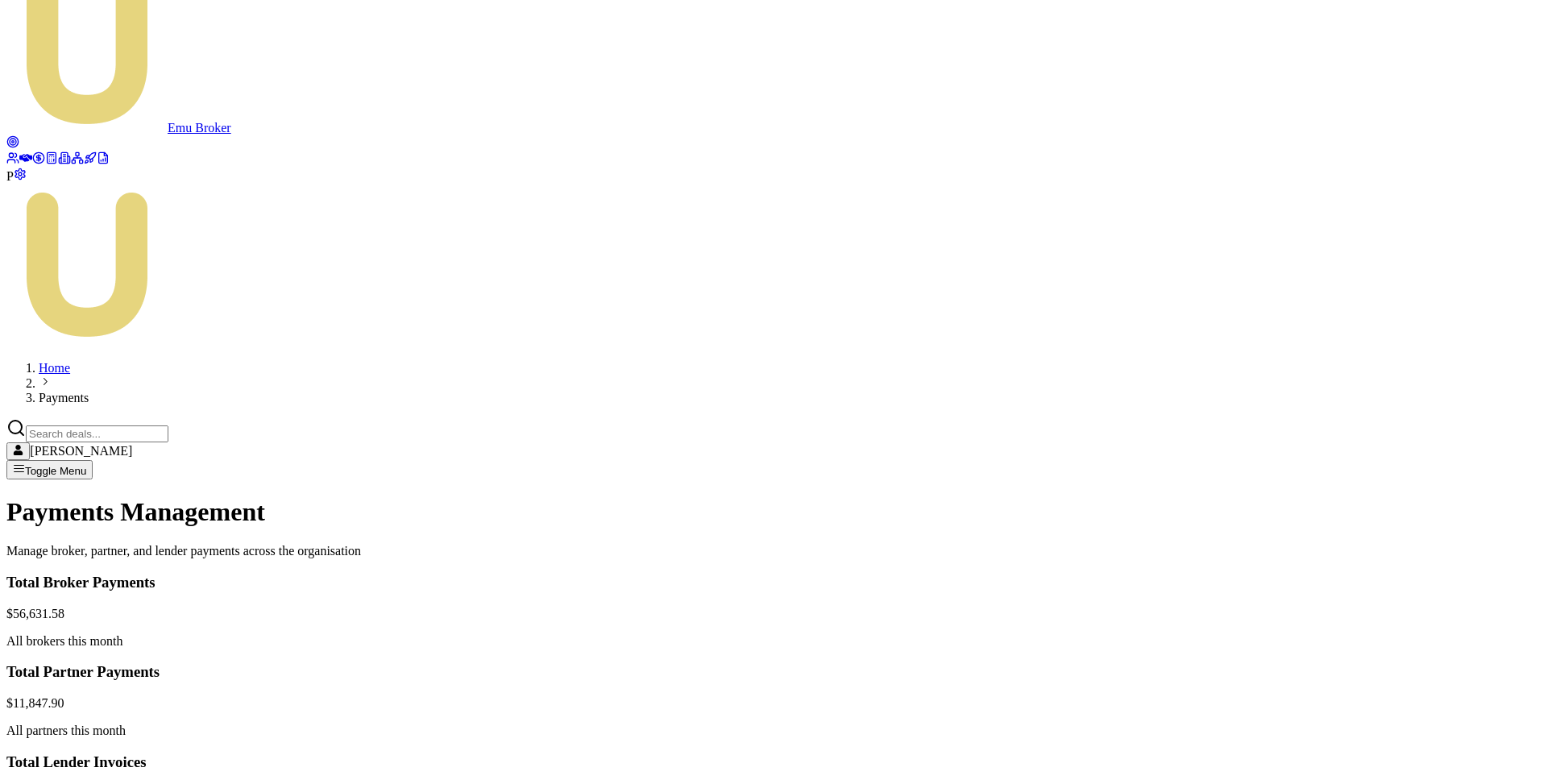
scroll to position [0, 0]
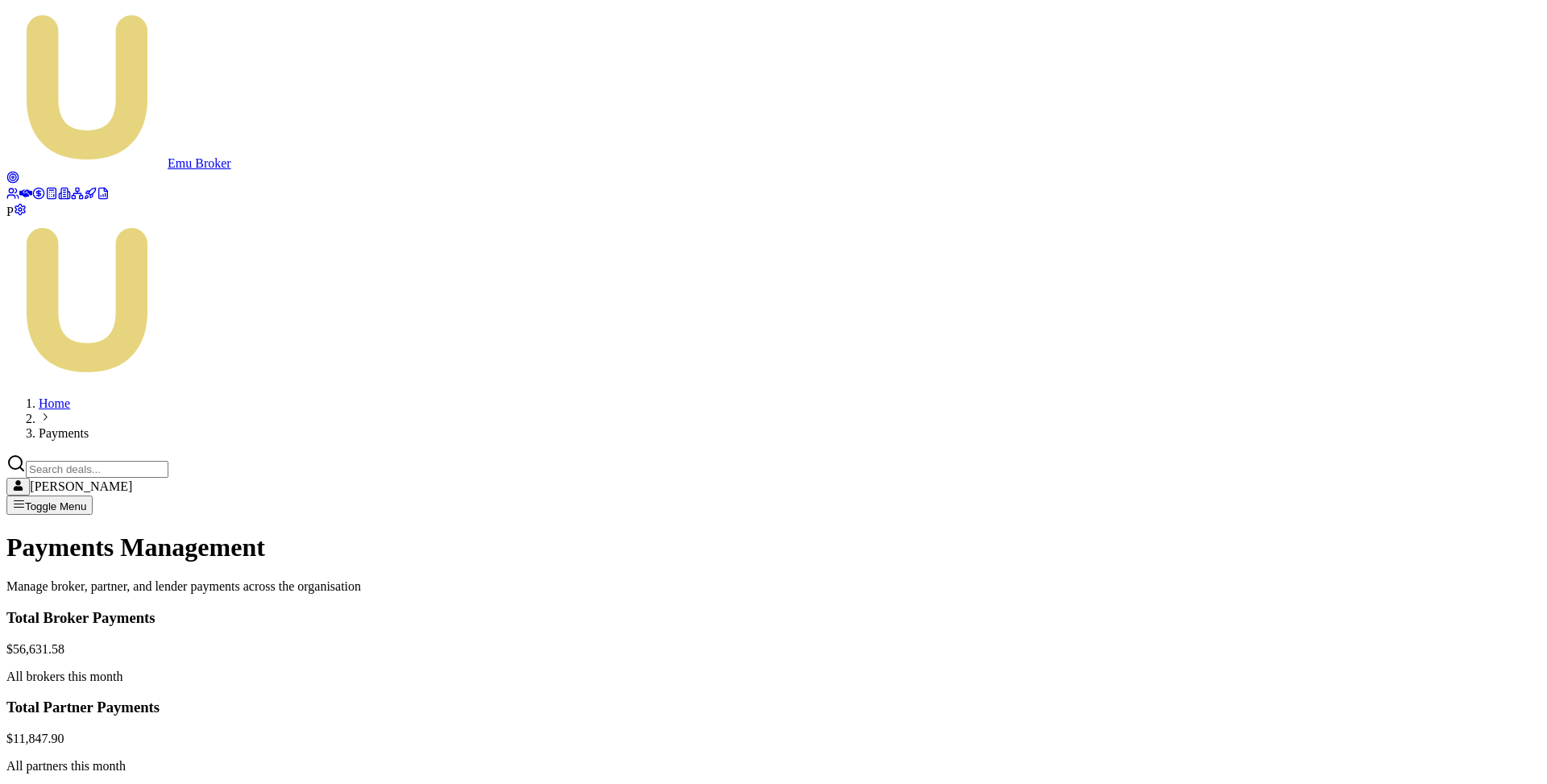
click at [1218, 586] on html "Emu Broker P Home Payments Matt Leeburn Toggle Menu Payments Management Manage …" at bounding box center [773, 688] width 1547 height 1376
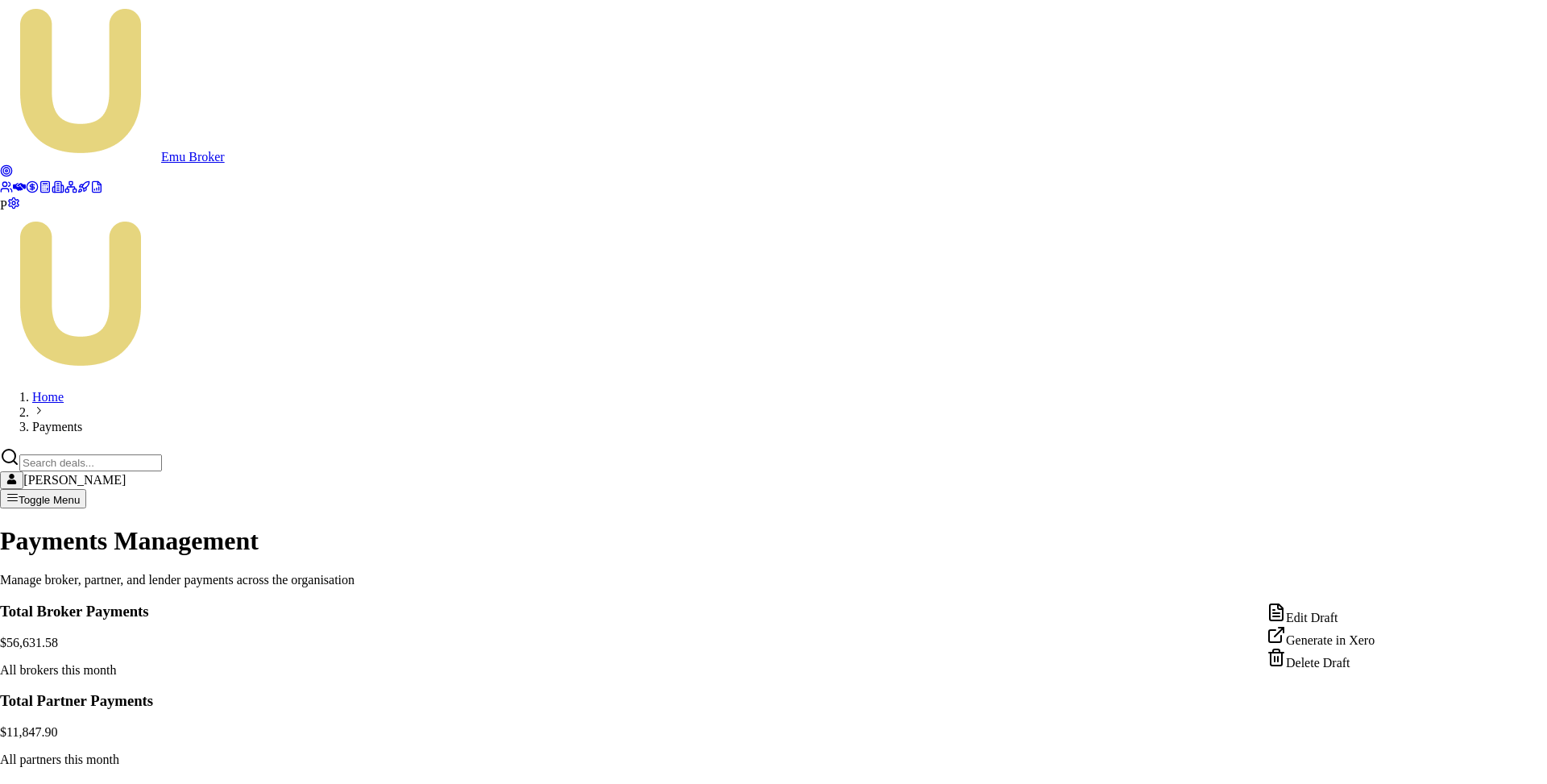
click at [1218, 620] on div "Edit Draft" at bounding box center [1321, 614] width 108 height 23
click at [1218, 591] on html "Emu Broker P Home Payments Matt Leeburn Toggle Menu Payments Management Manage …" at bounding box center [773, 685] width 1547 height 1369
click at [1218, 624] on div "Edit Draft" at bounding box center [1321, 614] width 108 height 23
drag, startPoint x: 441, startPoint y: 276, endPoint x: 974, endPoint y: 282, distance: 533.0
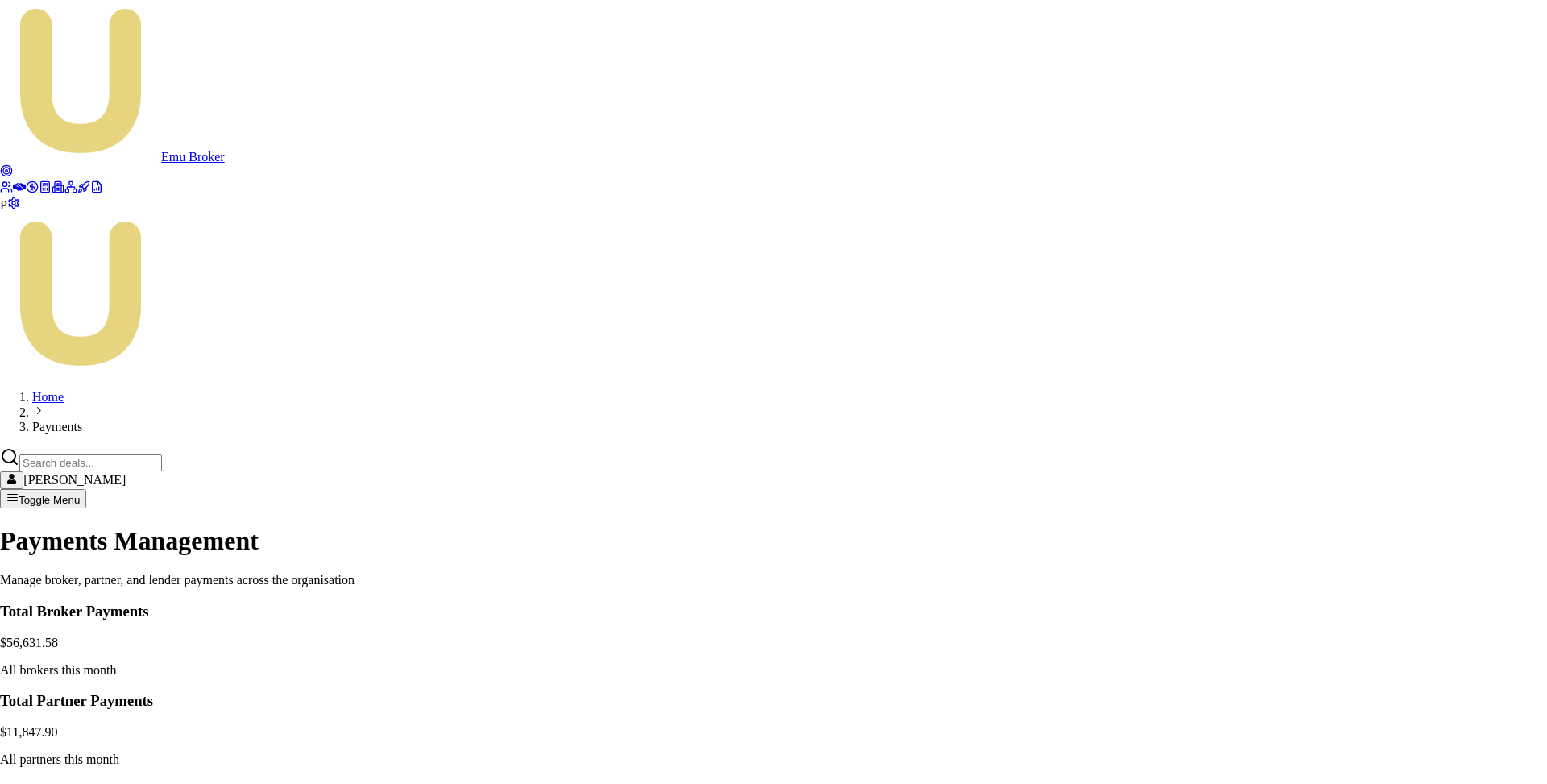
drag, startPoint x: 443, startPoint y: 237, endPoint x: 987, endPoint y: 268, distance: 544.9
copy table "Deal ID Client Doc Fee Commission Total D-O1S9EPD97X QUYEN TRAN $2,200.00 $677.…"
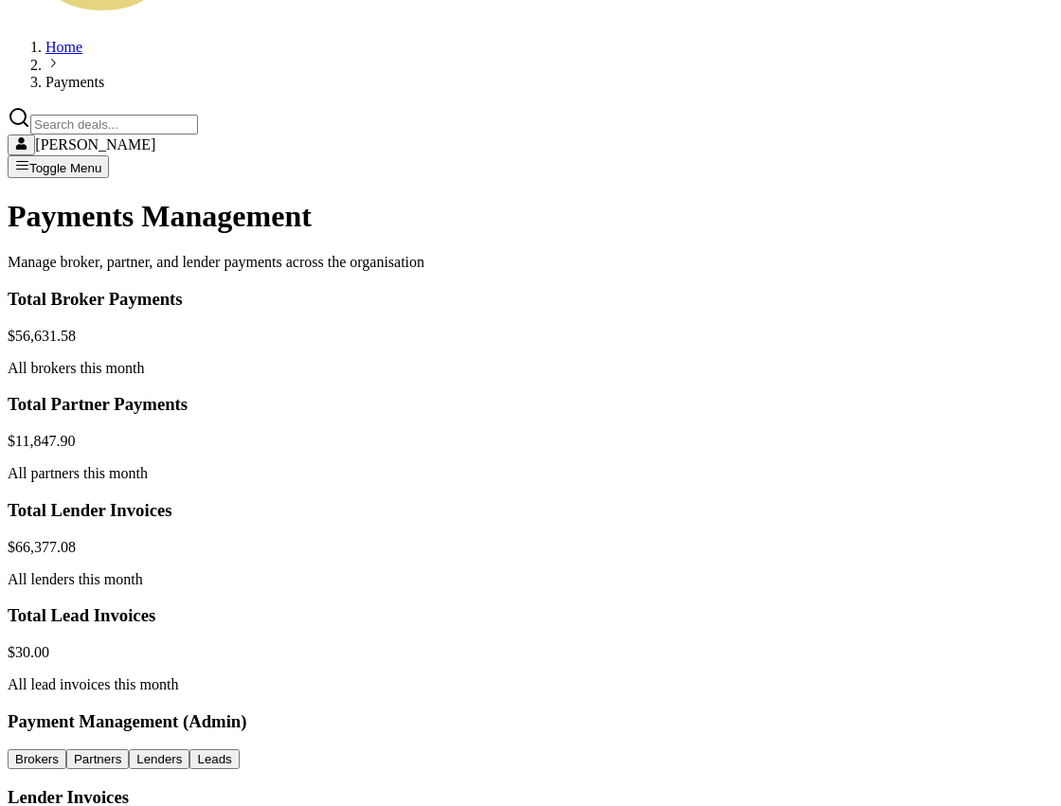
scroll to position [0, 76]
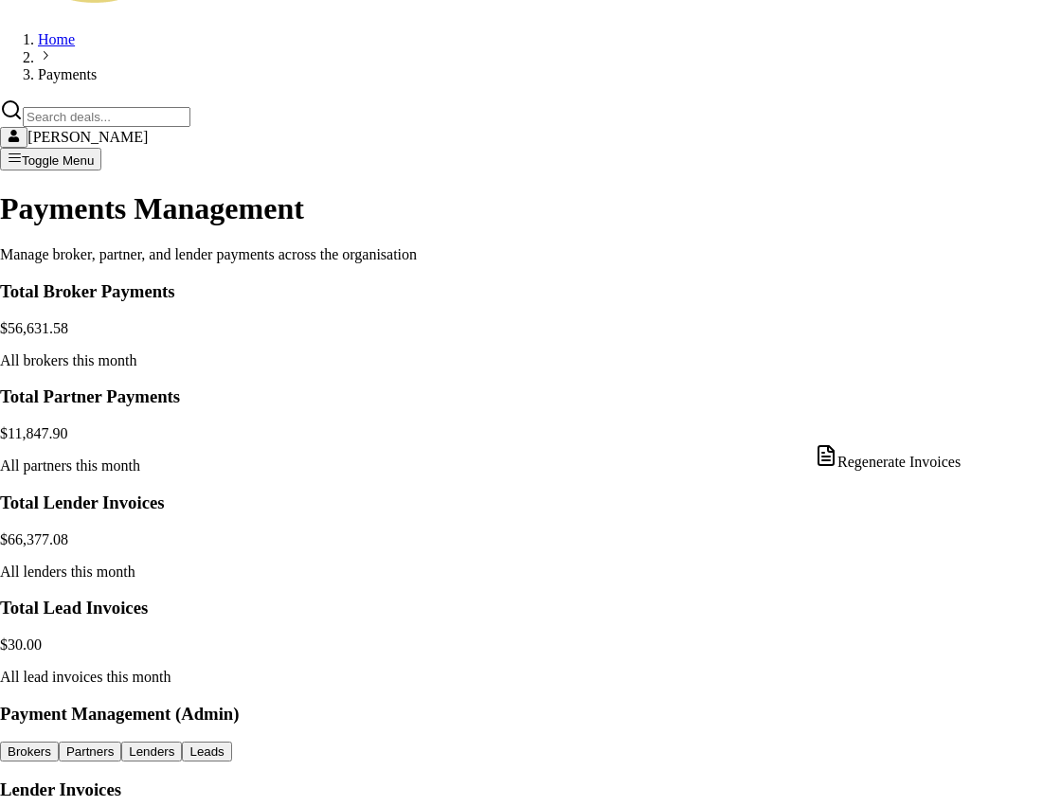
click at [946, 461] on div "Regenerate Invoices" at bounding box center [888, 457] width 146 height 27
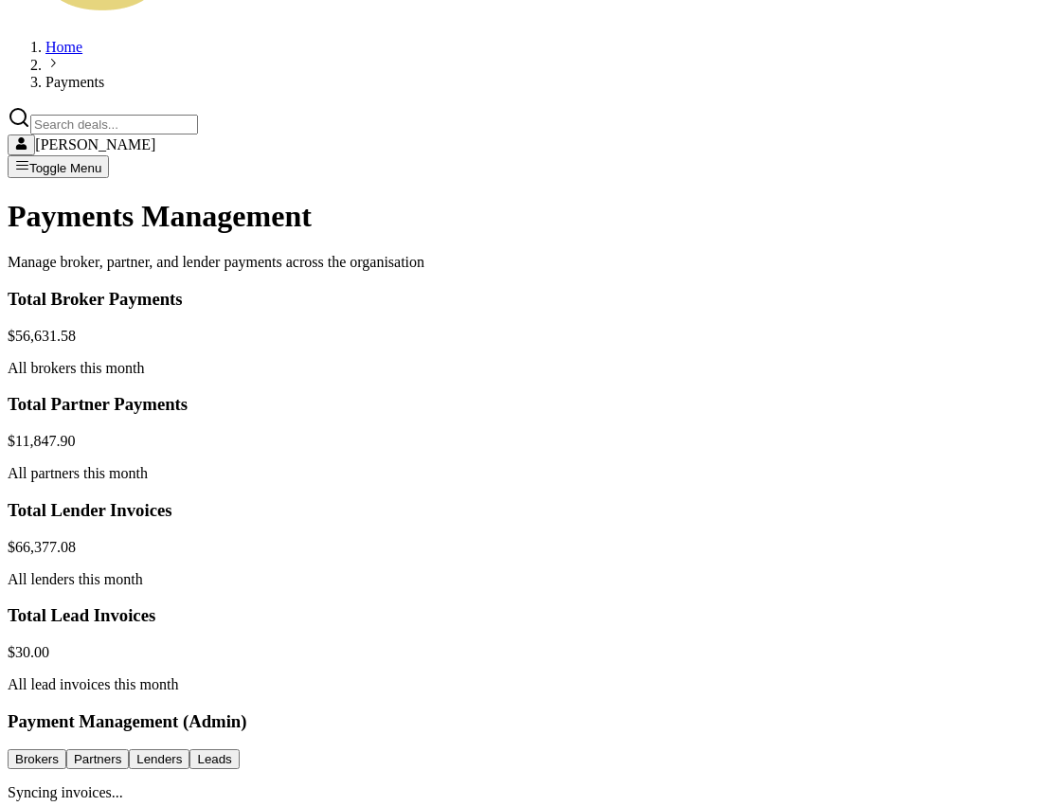
scroll to position [0, 0]
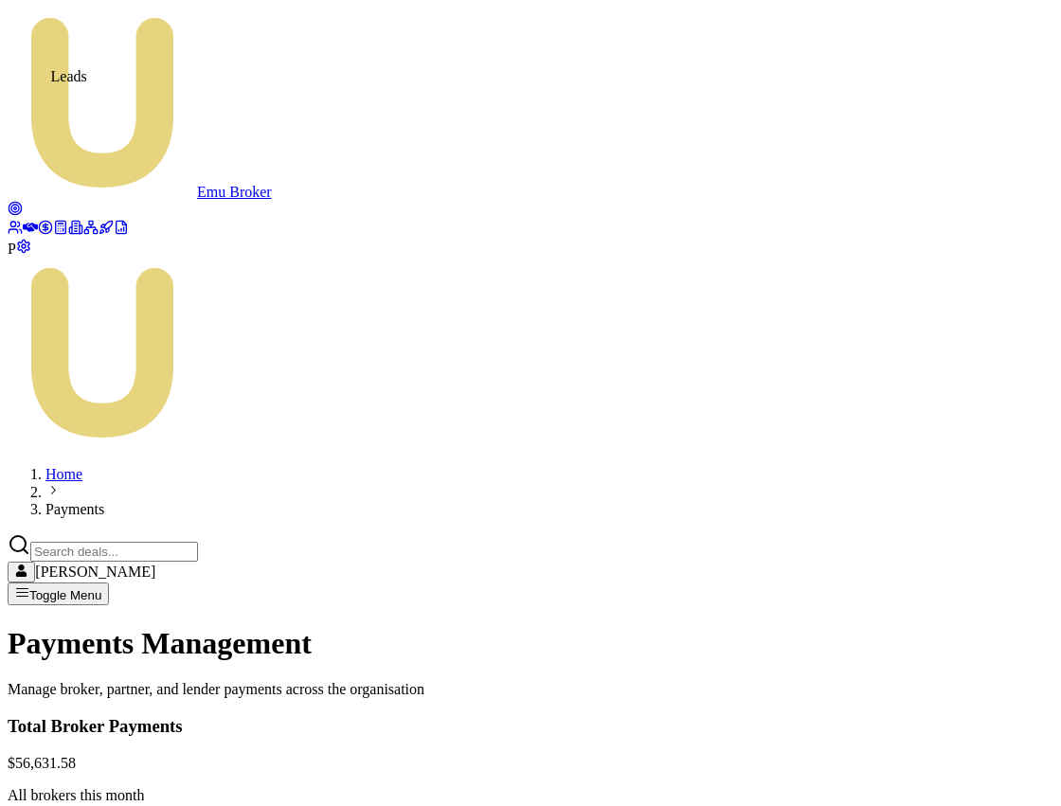
click at [23, 201] on icon at bounding box center [15, 208] width 15 height 15
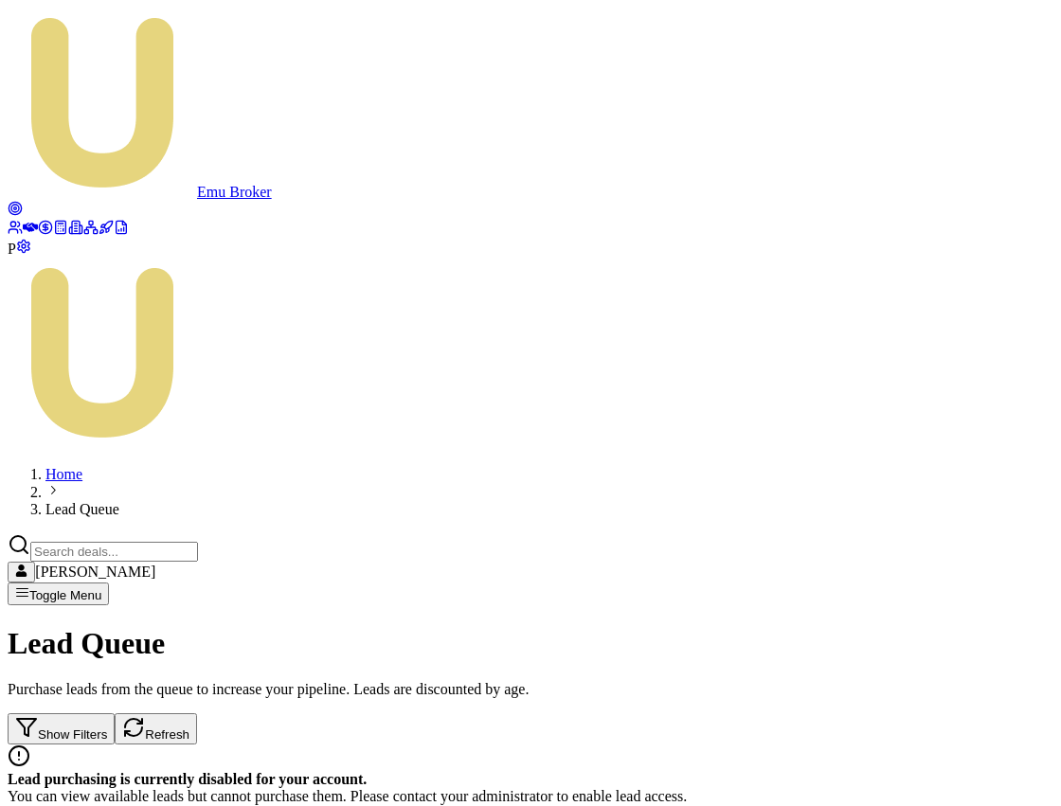
click at [114, 235] on icon at bounding box center [121, 227] width 15 height 15
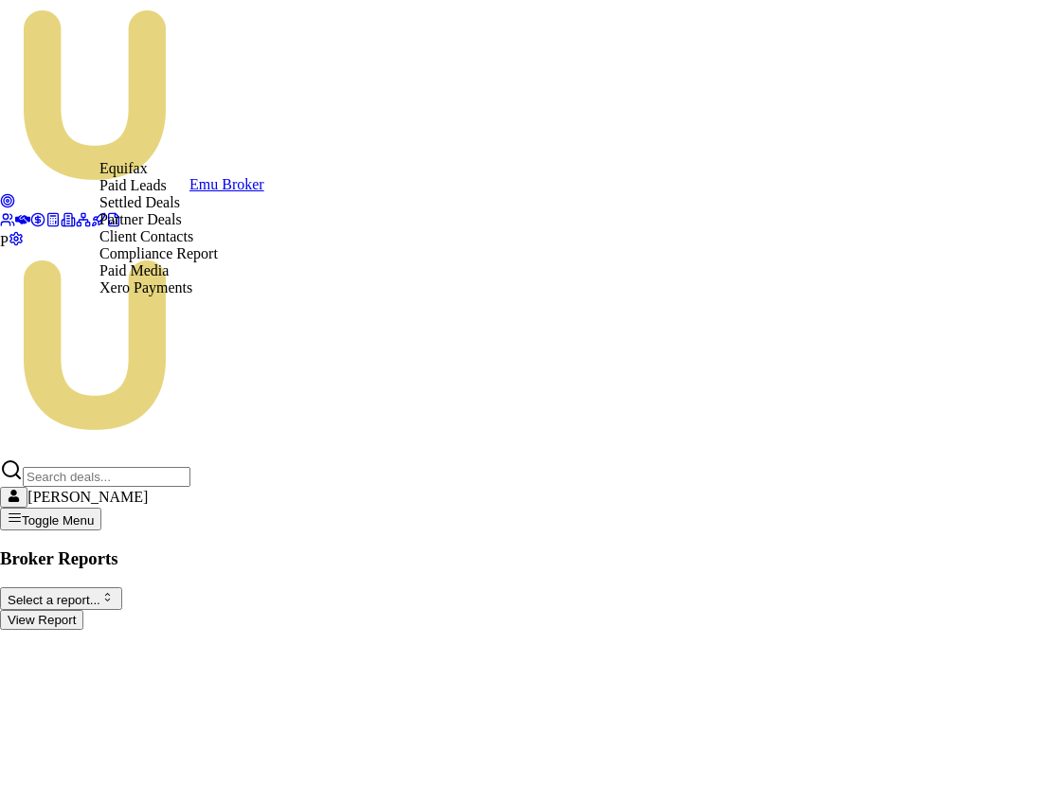
click at [245, 139] on html "Emu Broker P Matt Leeburn Toggle Menu Broker Reports Select a report... Equifax…" at bounding box center [530, 322] width 1061 height 645
select select "compliance"
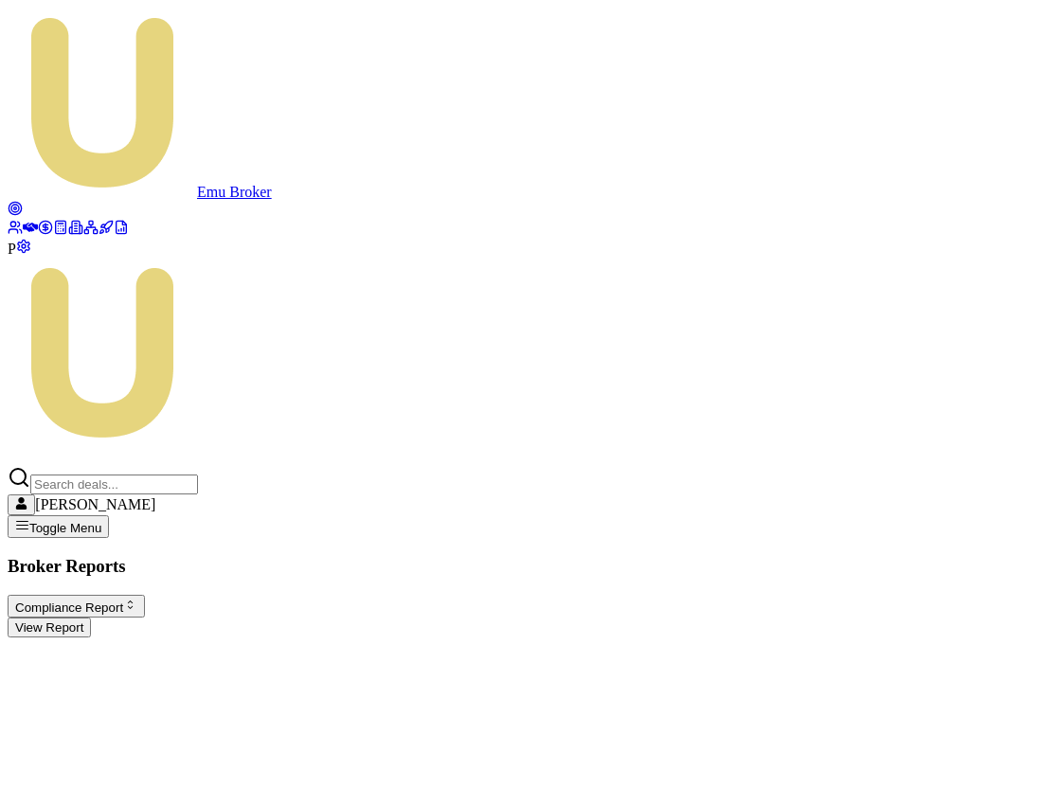
click at [91, 618] on button "View Report" at bounding box center [49, 628] width 83 height 20
